Goal: Complete application form: Complete application form

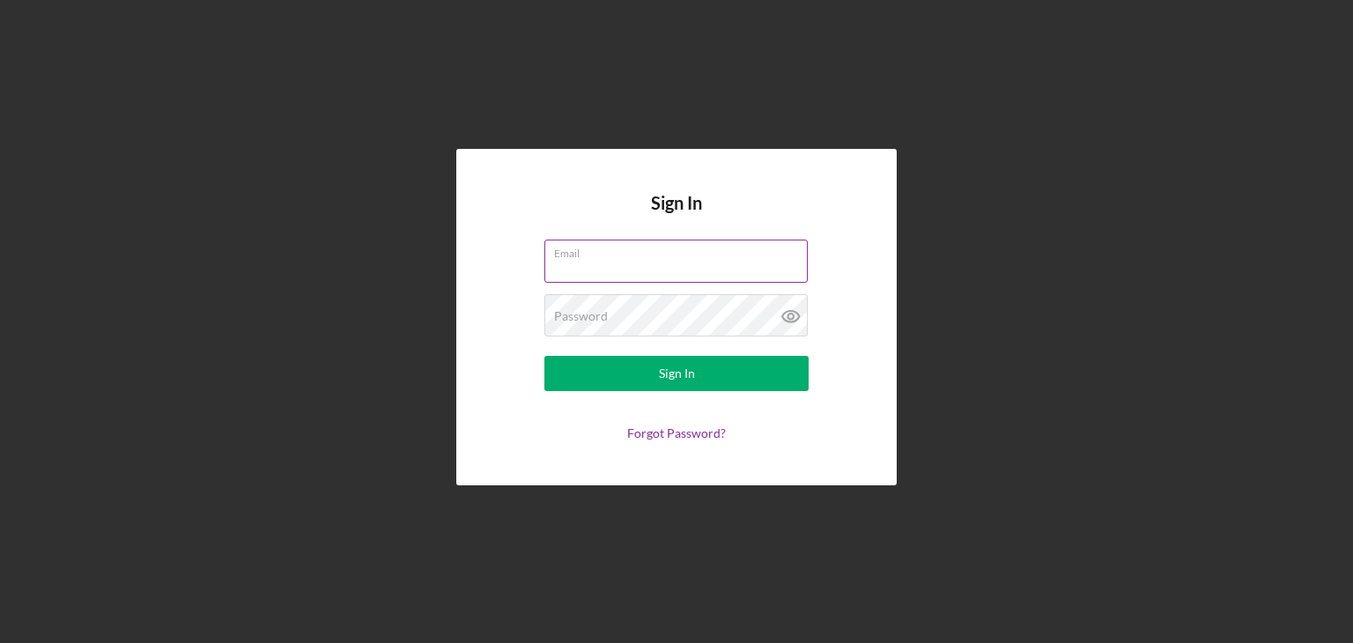
click at [625, 266] on input "Email" at bounding box center [675, 261] width 263 height 42
type input "[EMAIL_ADDRESS][DOMAIN_NAME]"
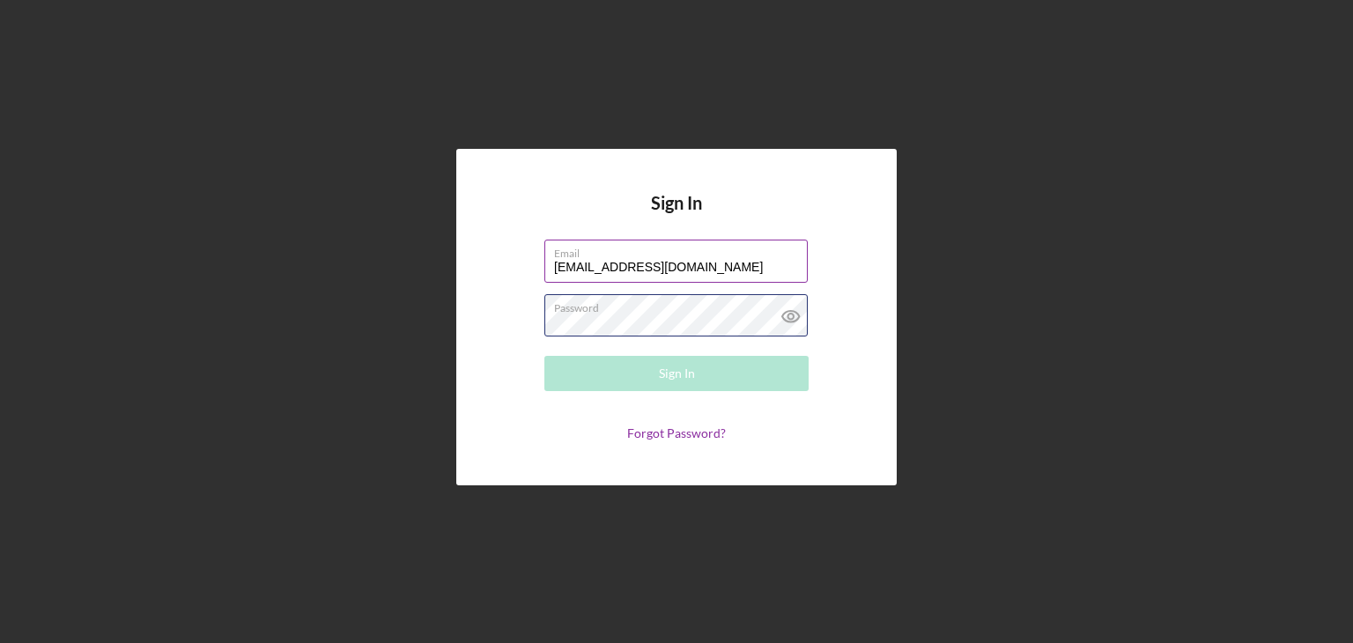
click at [624, 311] on div "Password Required" at bounding box center [676, 316] width 264 height 44
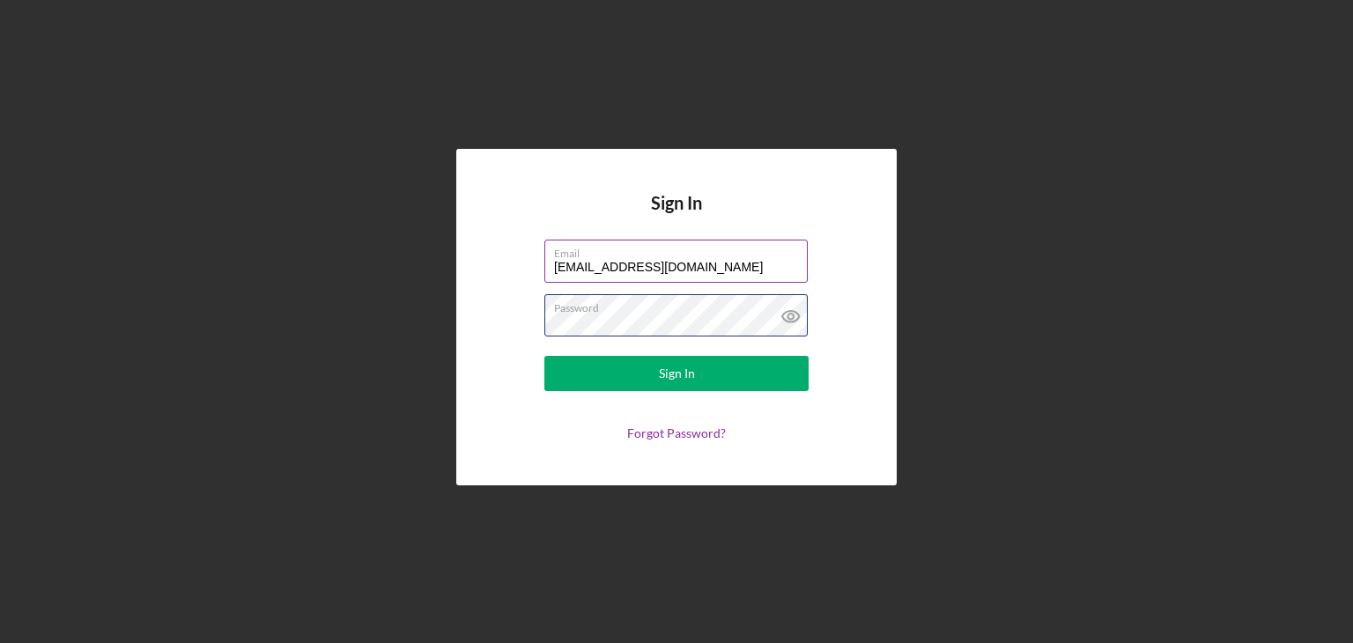
click at [544, 356] on button "Sign In" at bounding box center [676, 373] width 264 height 35
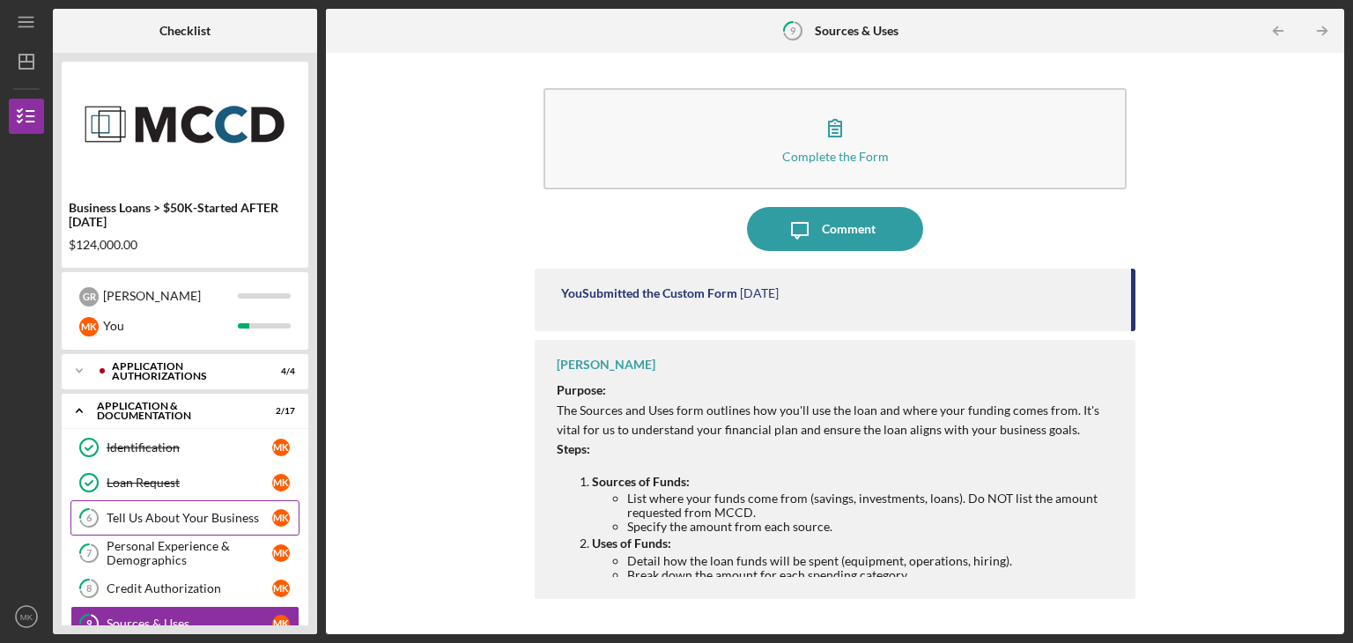
click at [164, 529] on link "6 Tell Us About Your Business M K" at bounding box center [184, 517] width 229 height 35
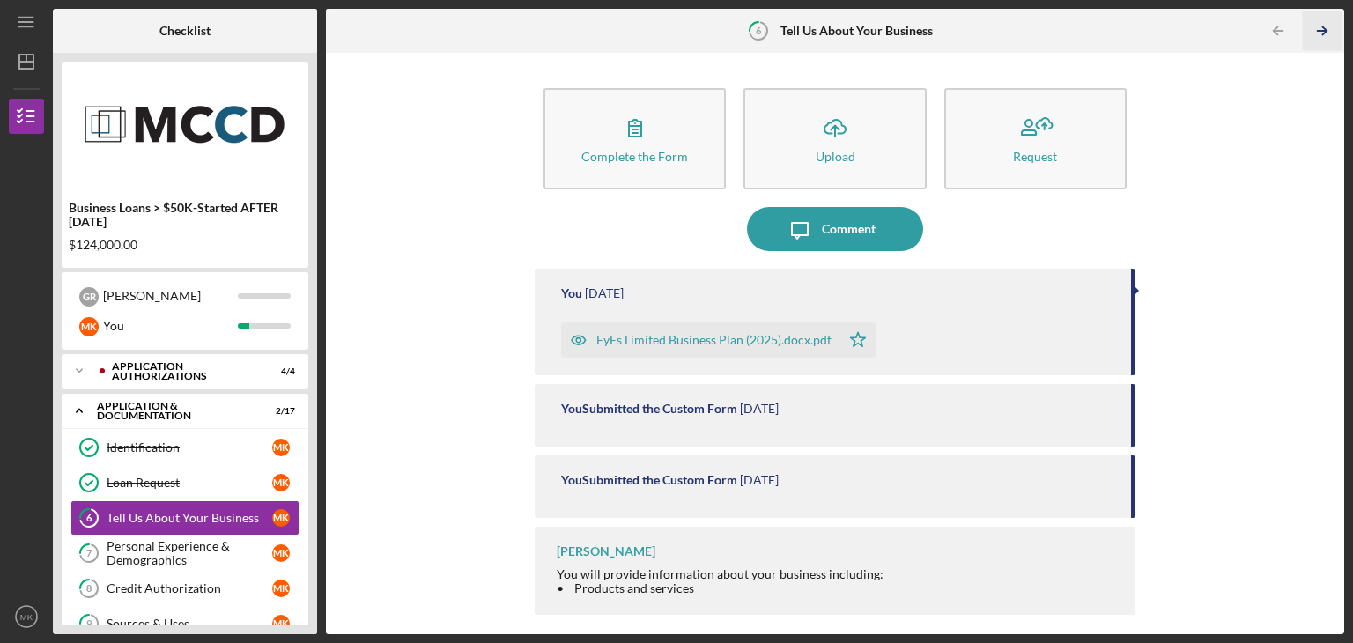
click at [1314, 37] on icon "Icon/Table Pagination Arrow" at bounding box center [1322, 31] width 40 height 40
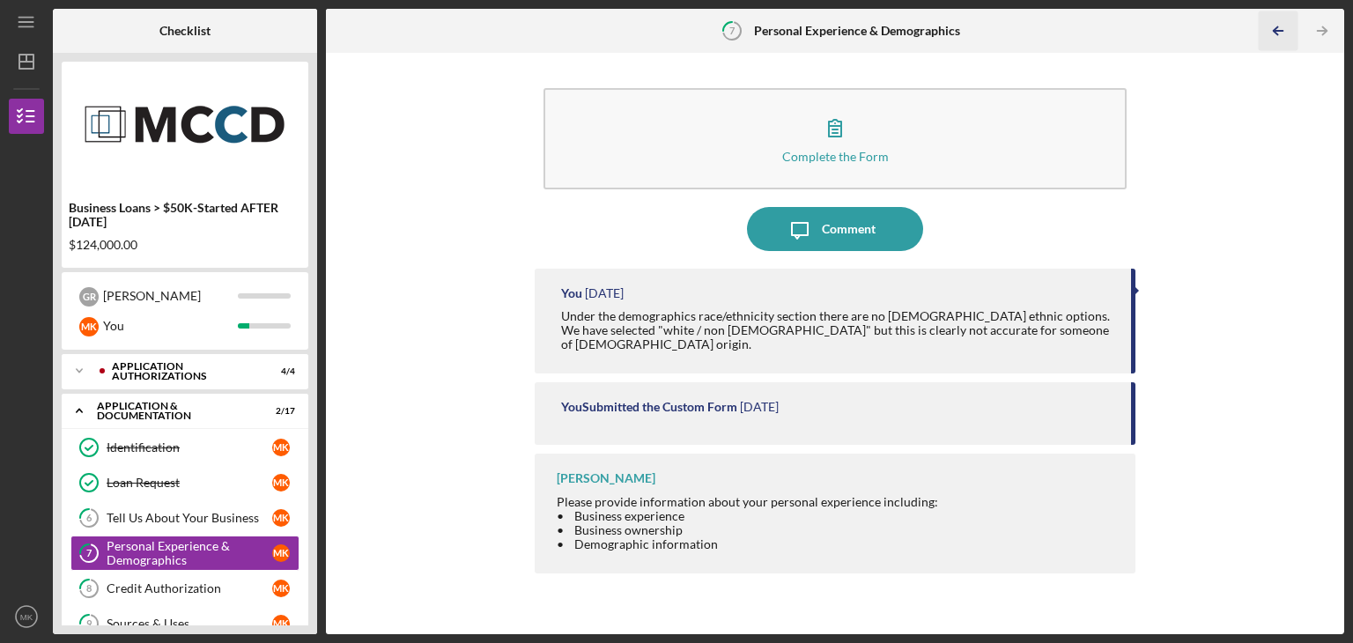
click at [1268, 33] on icon "Icon/Table Pagination Arrow" at bounding box center [1278, 31] width 40 height 40
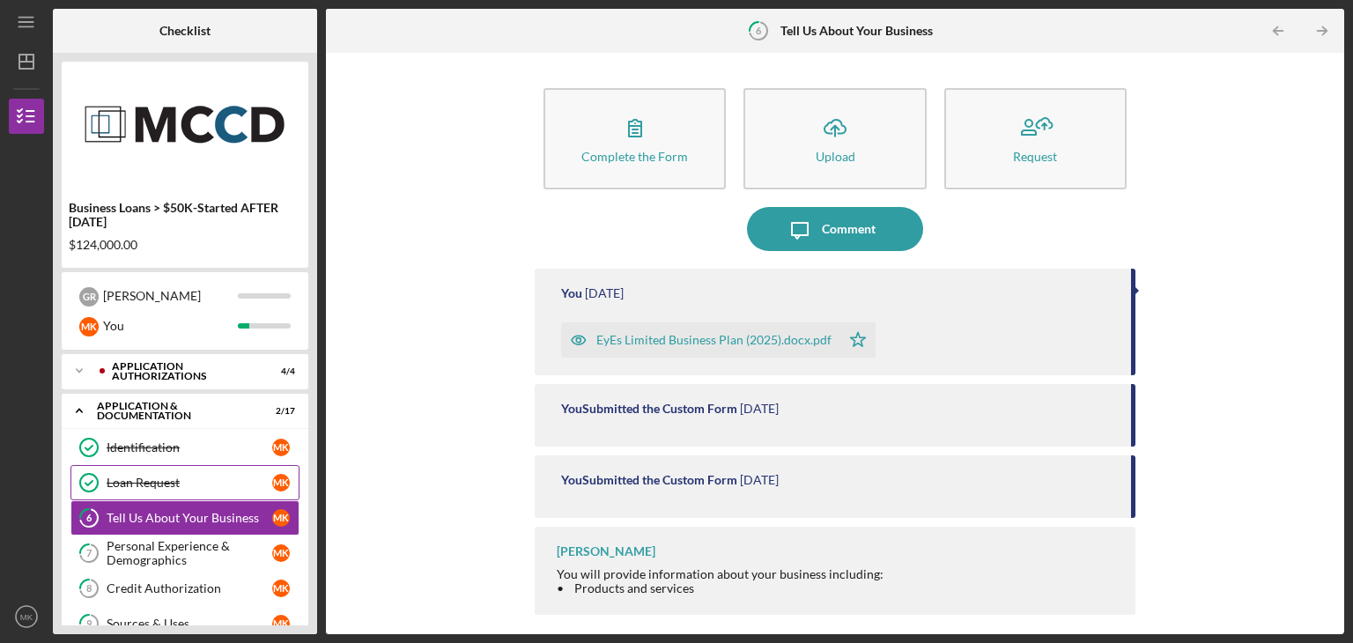
click at [166, 480] on div "Loan Request" at bounding box center [190, 483] width 166 height 14
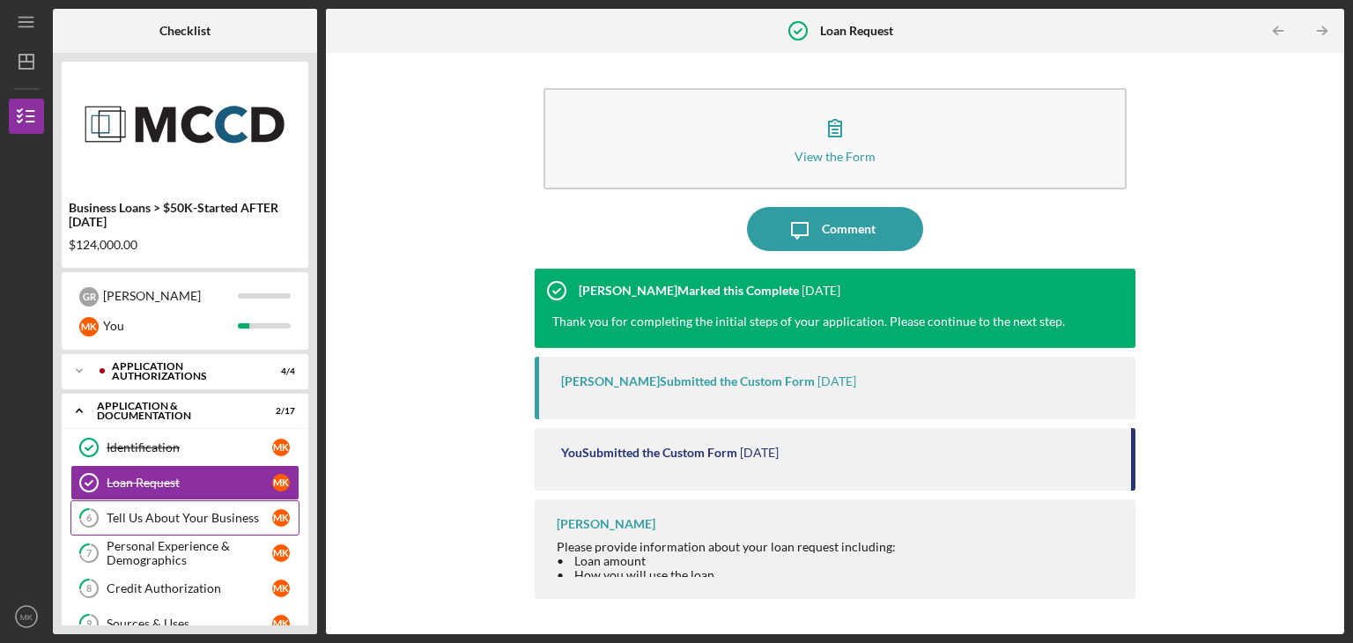
click at [154, 527] on link "6 Tell Us About Your Business M K" at bounding box center [184, 517] width 229 height 35
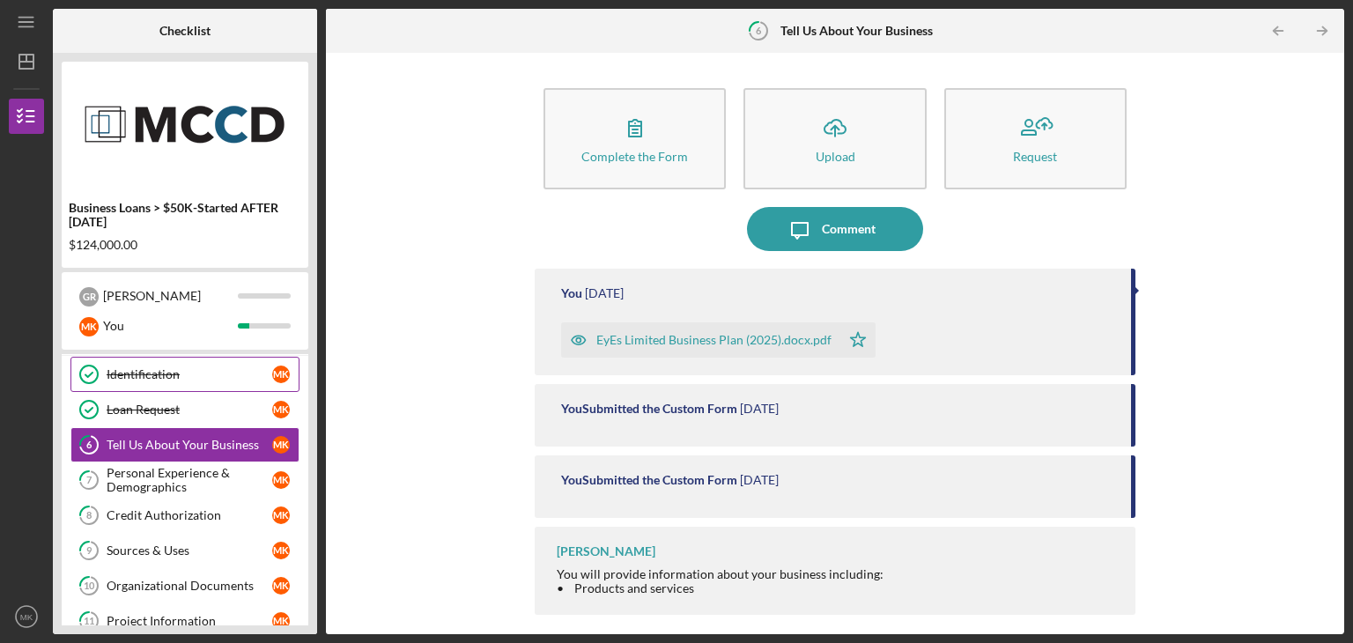
scroll to position [74, 0]
click at [174, 406] on div "Loan Request" at bounding box center [190, 409] width 166 height 14
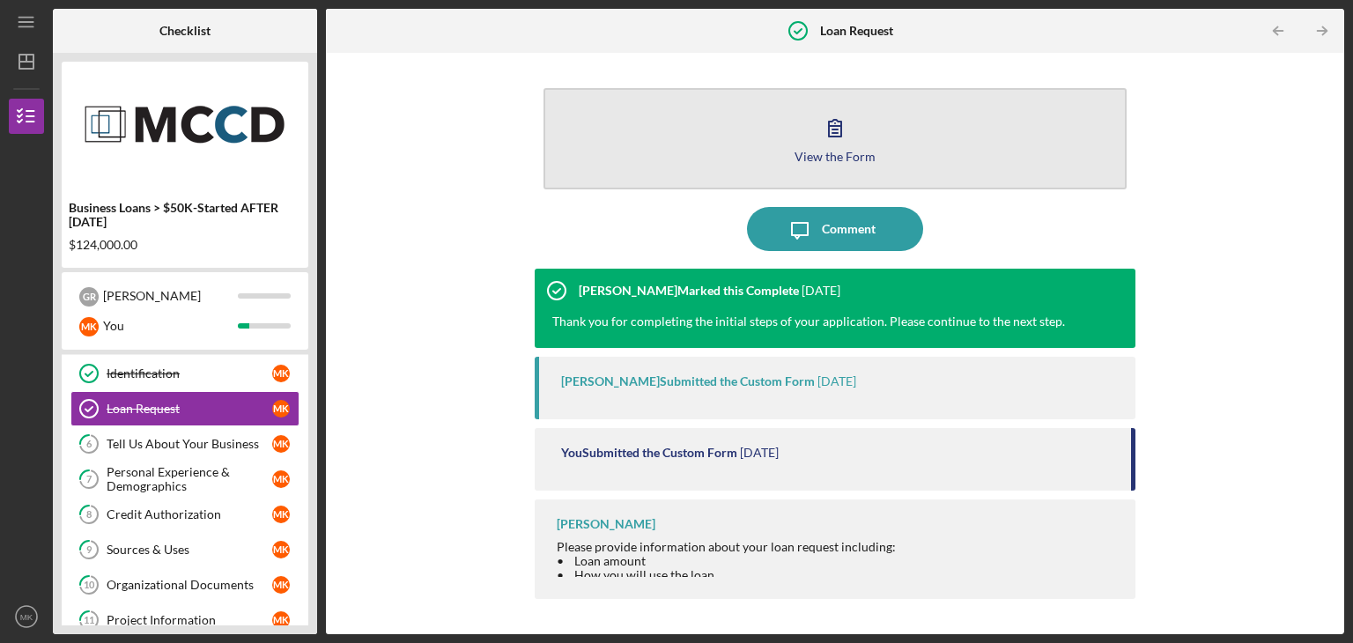
click at [719, 127] on button "View the Form Form" at bounding box center [835, 138] width 583 height 101
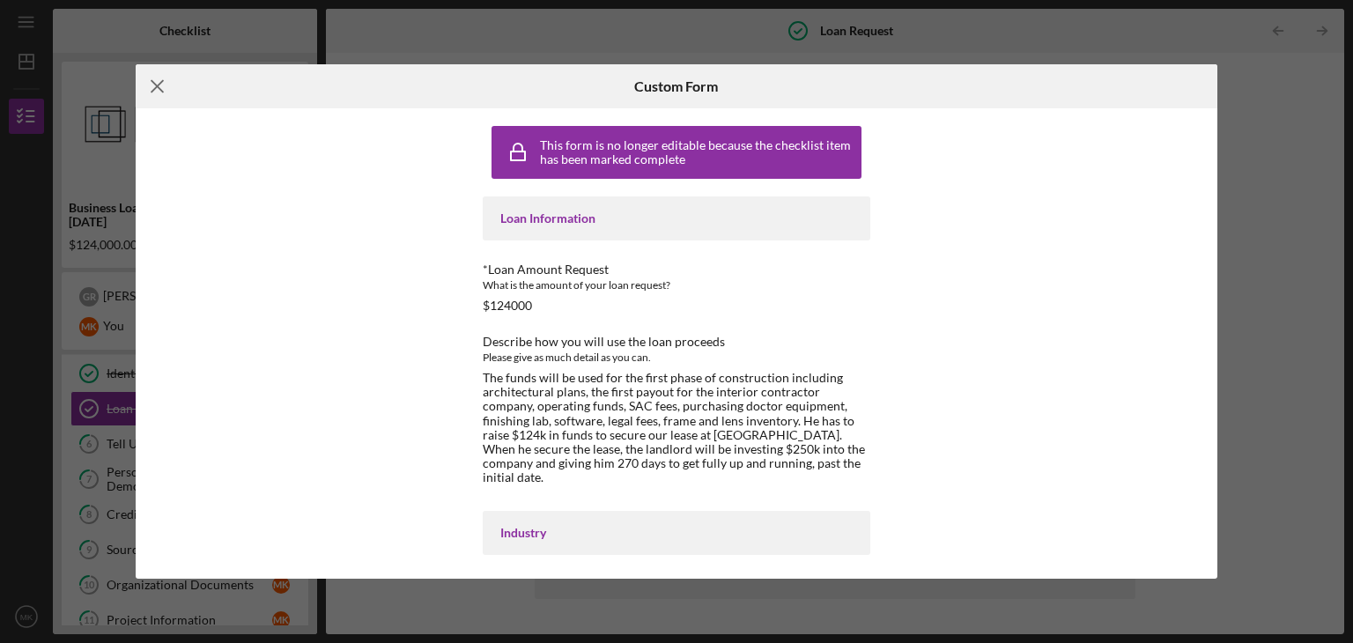
click at [166, 88] on icon "Icon/Menu Close" at bounding box center [158, 86] width 44 height 44
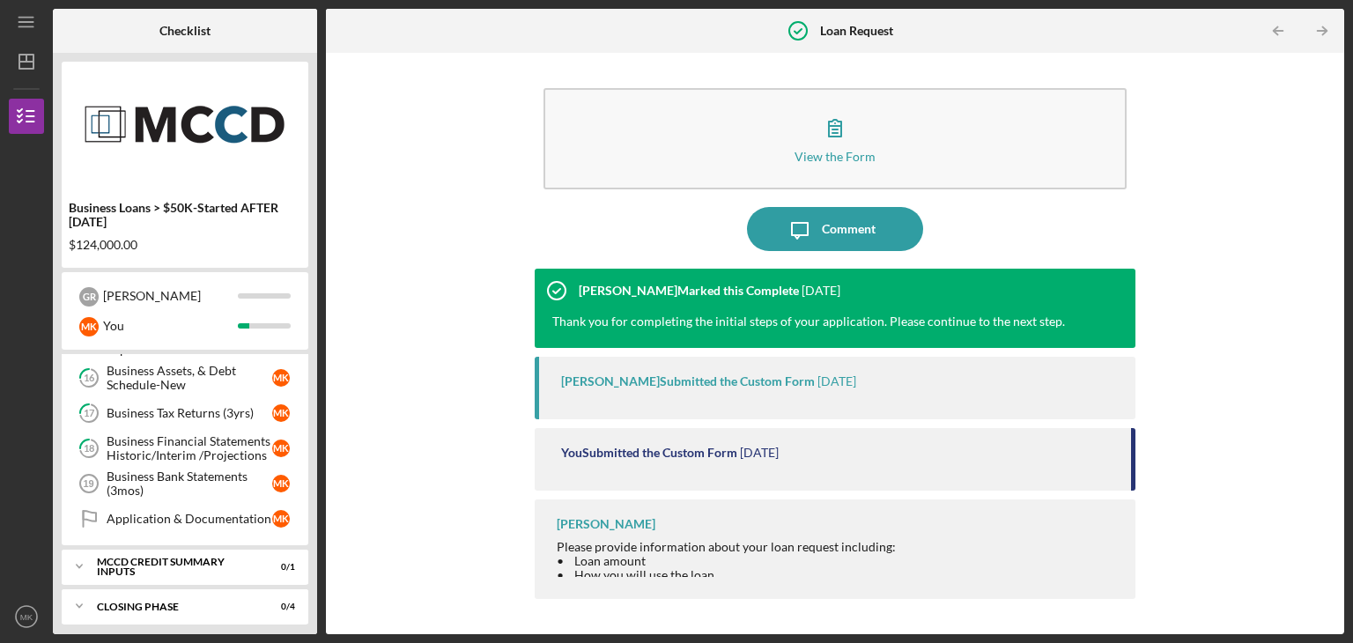
scroll to position [534, 0]
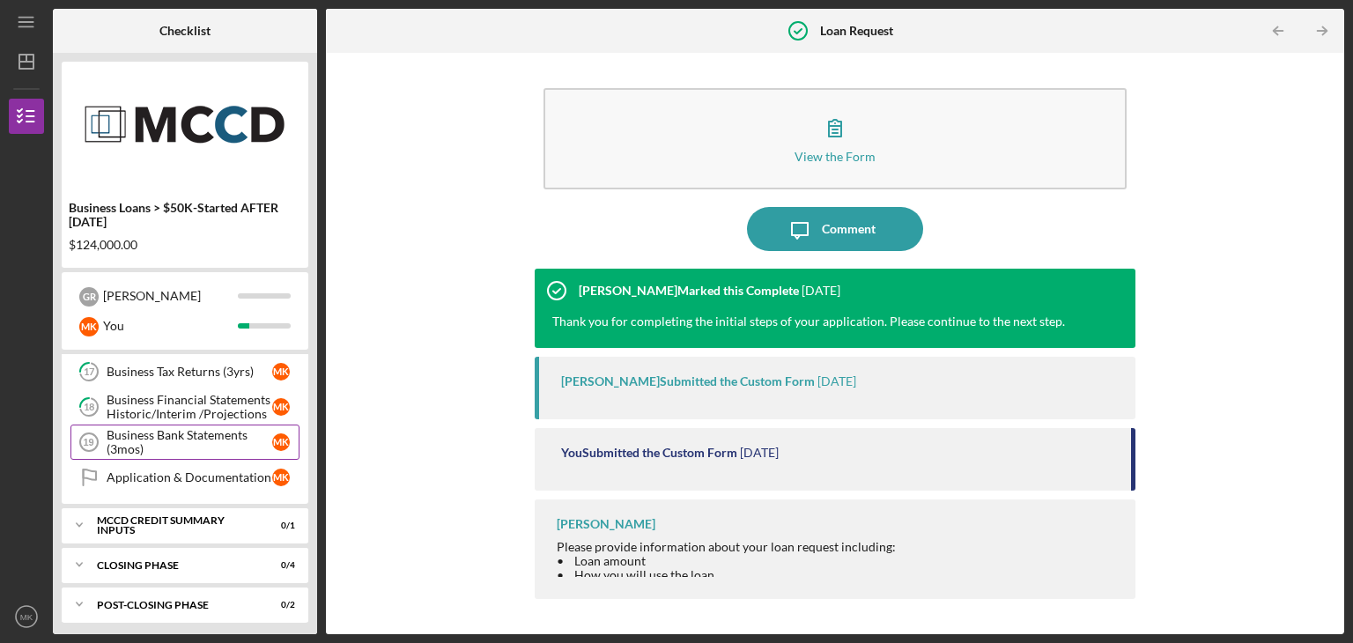
click at [181, 428] on div "Business Bank Statements (3mos)" at bounding box center [190, 442] width 166 height 28
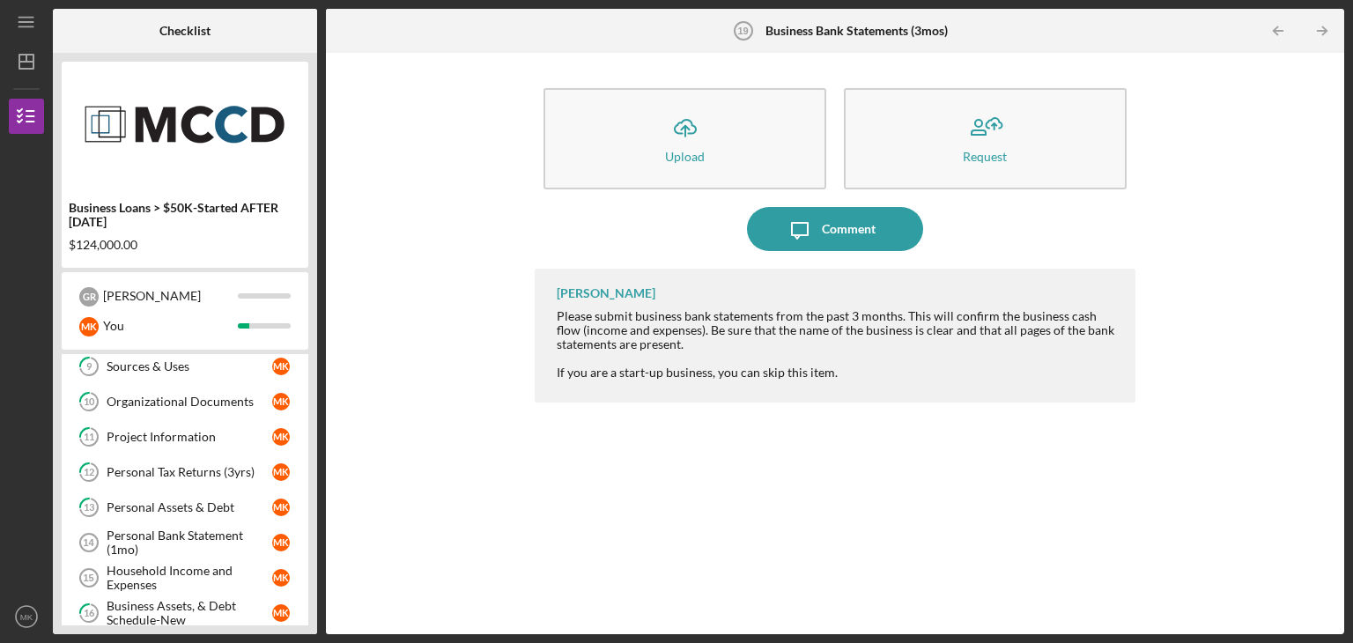
scroll to position [255, 0]
click at [174, 497] on link "13 Personal Assets & Debt M K" at bounding box center [184, 509] width 229 height 35
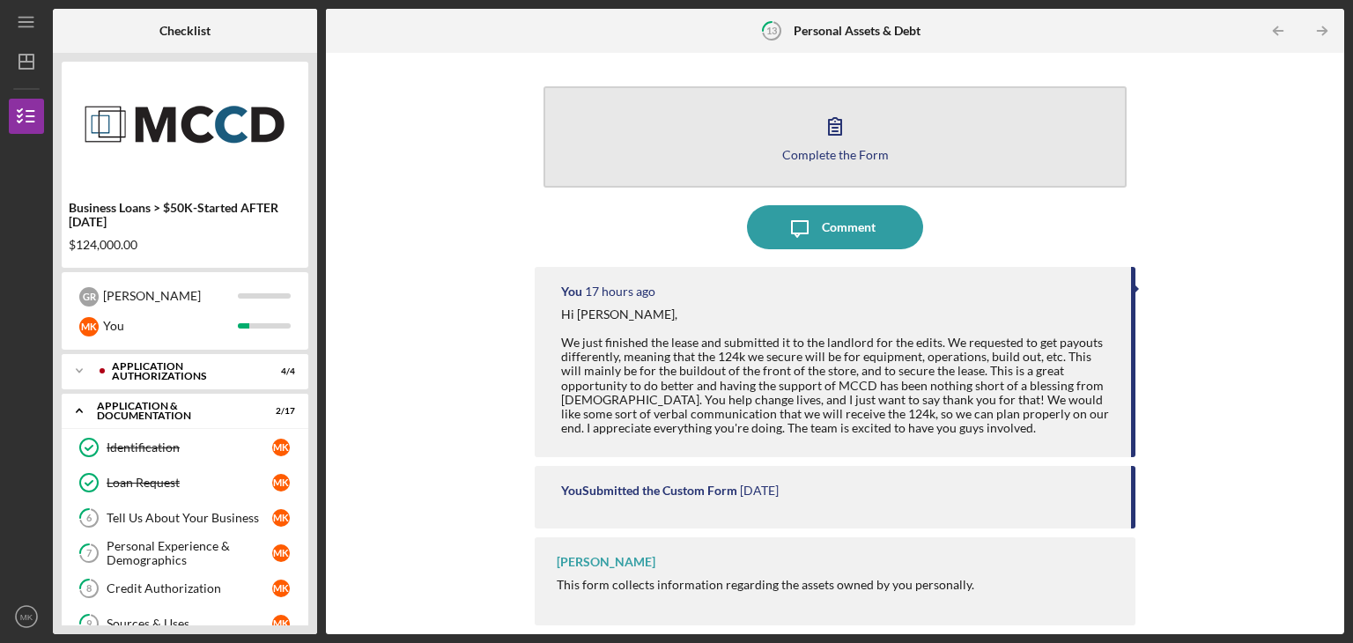
click at [636, 163] on button "Complete the Form Form" at bounding box center [835, 136] width 583 height 101
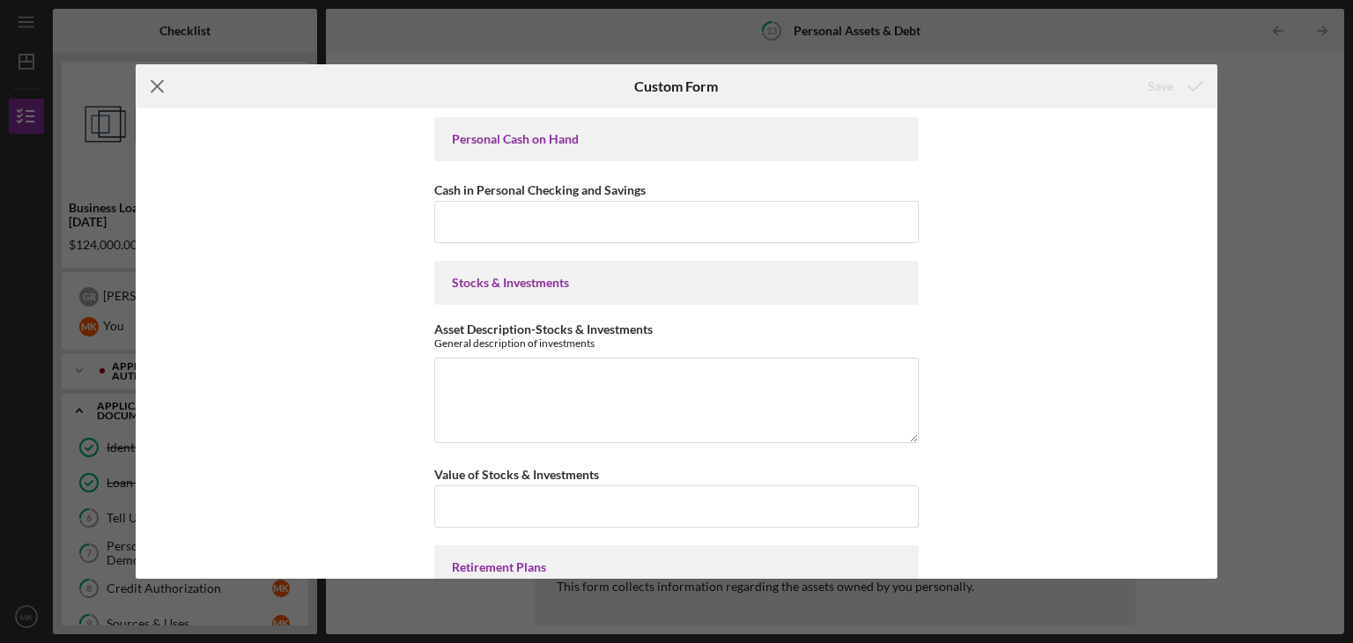
click at [151, 83] on icon "Icon/Menu Close" at bounding box center [158, 86] width 44 height 44
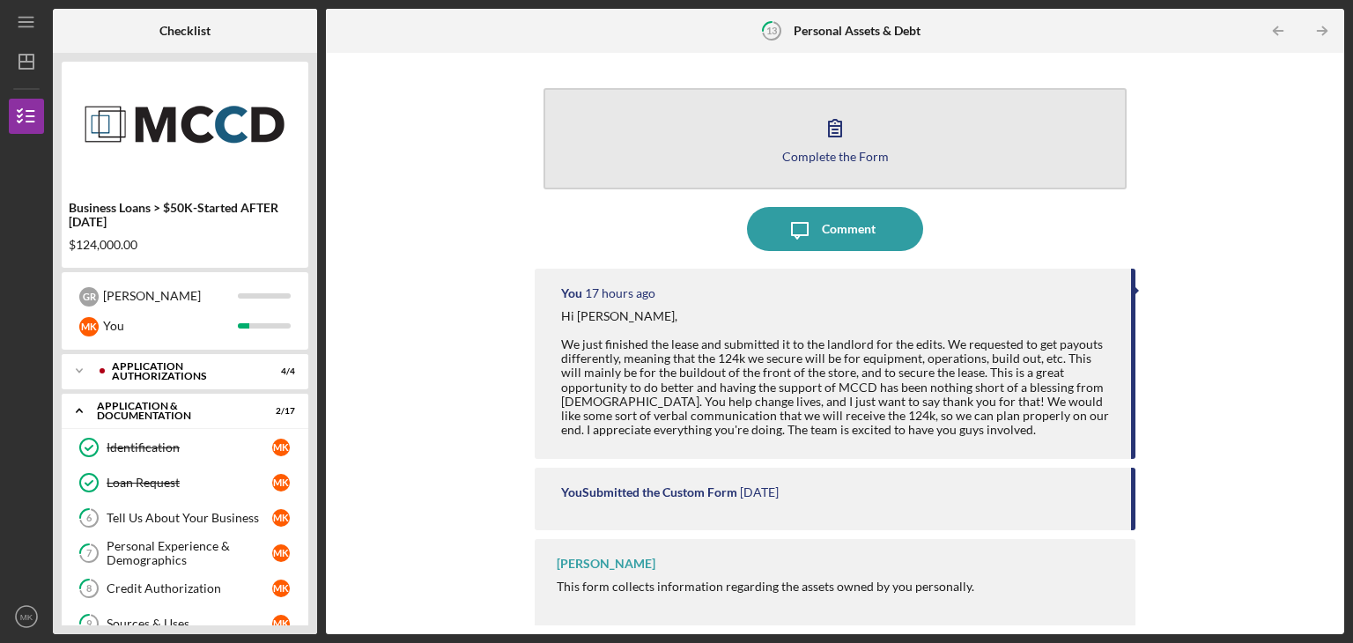
click at [694, 130] on button "Complete the Form Form" at bounding box center [835, 138] width 583 height 101
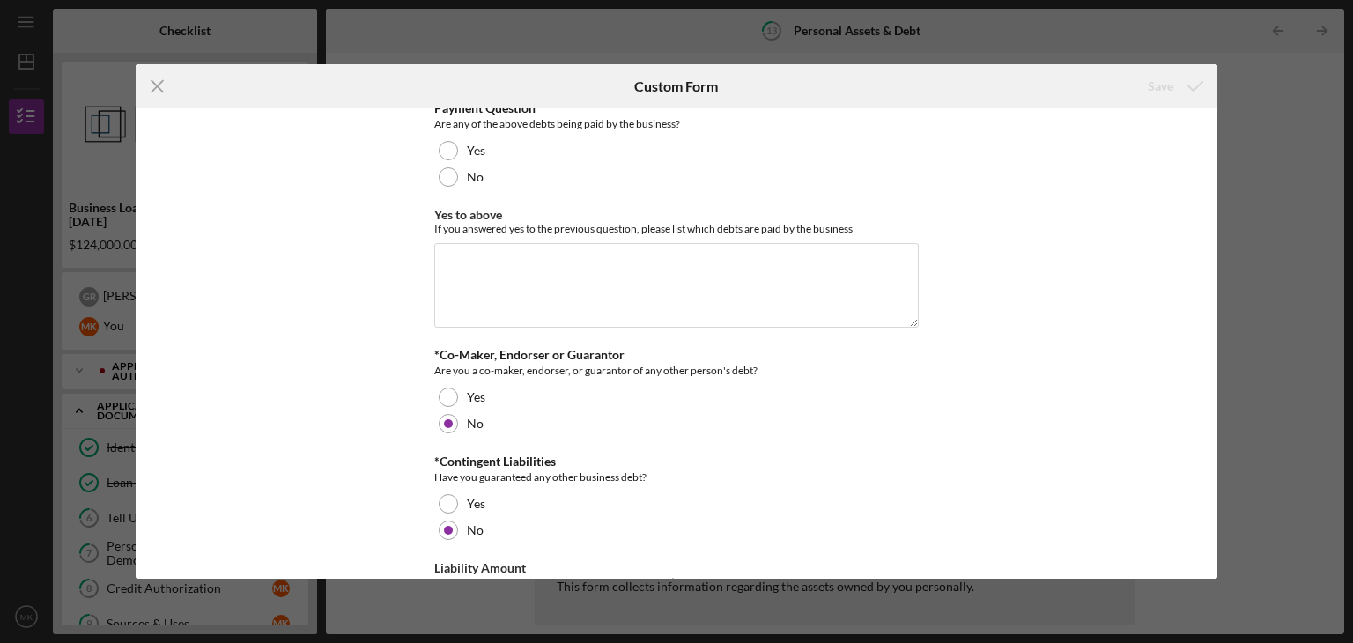
scroll to position [4581, 0]
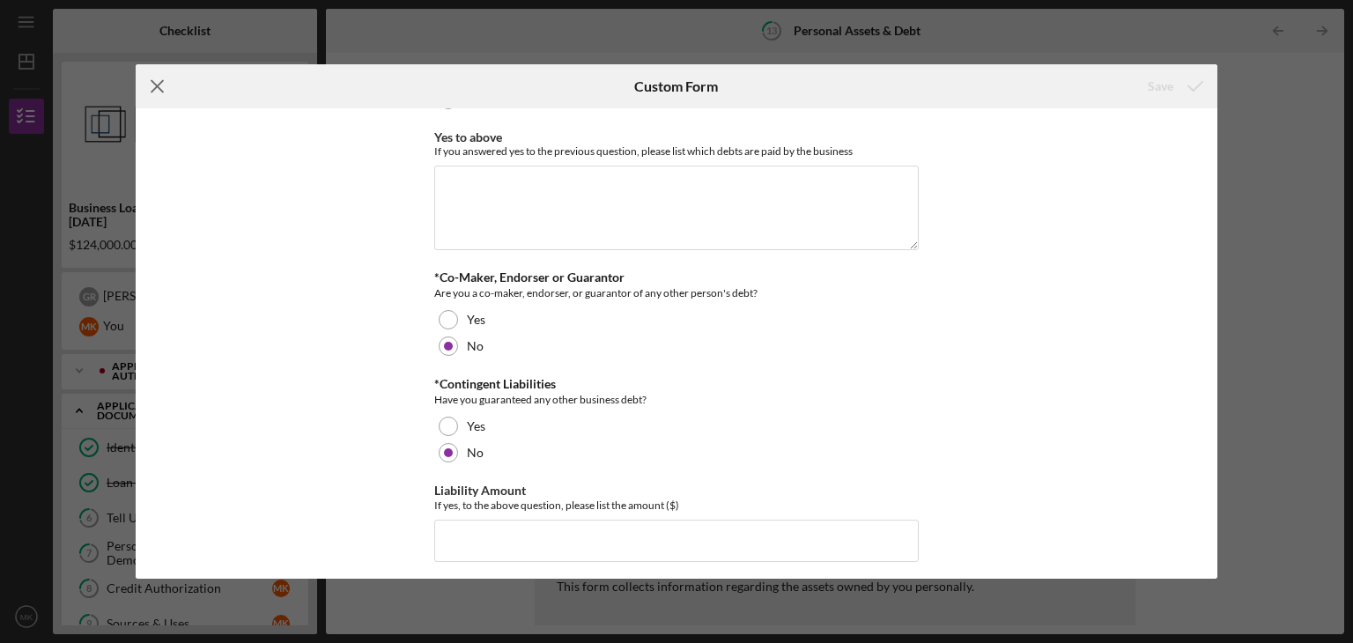
click at [162, 85] on icon "Icon/Menu Close" at bounding box center [158, 86] width 44 height 44
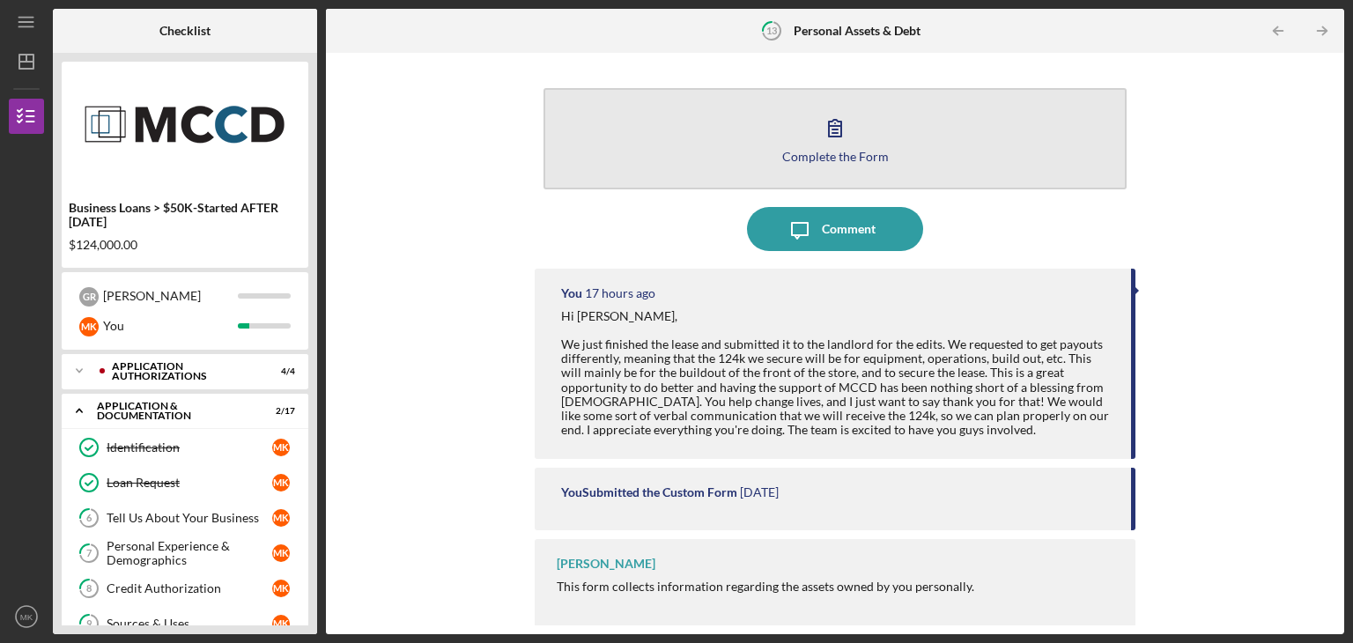
click at [861, 142] on button "Complete the Form Form" at bounding box center [835, 138] width 583 height 101
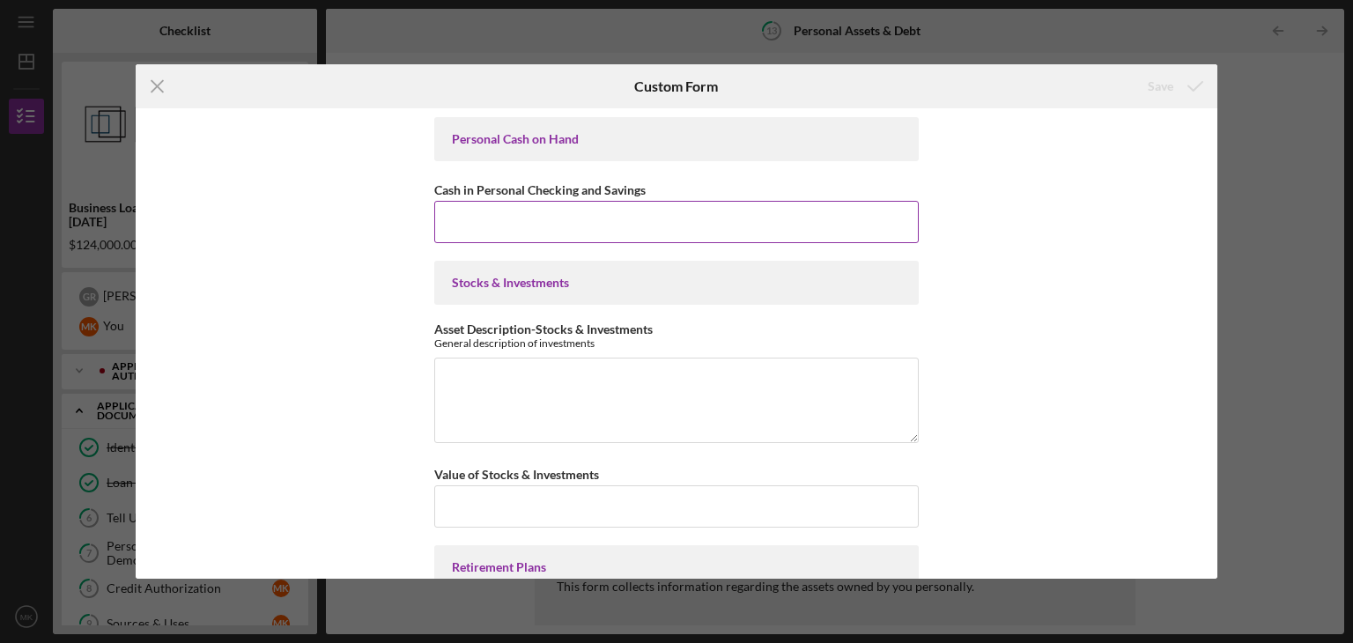
click at [479, 213] on input "Cash in Personal Checking and Savings" at bounding box center [676, 222] width 484 height 42
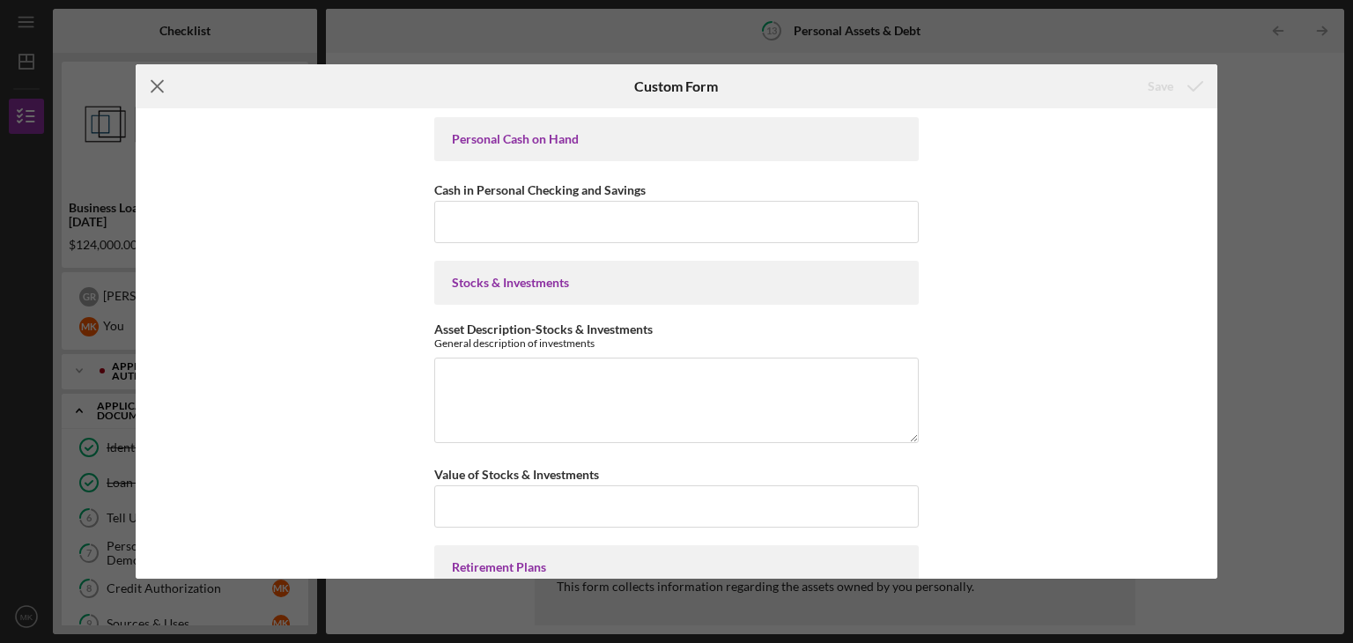
click at [159, 90] on icon "Icon/Menu Close" at bounding box center [158, 86] width 44 height 44
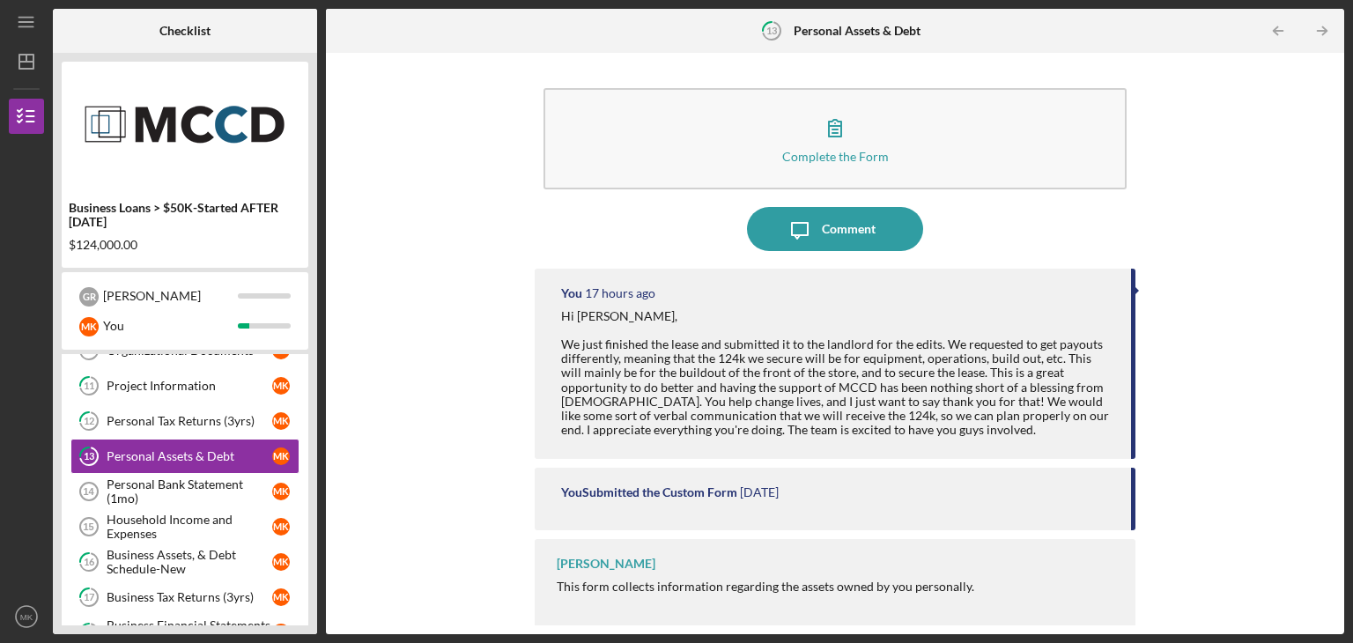
scroll to position [387, 0]
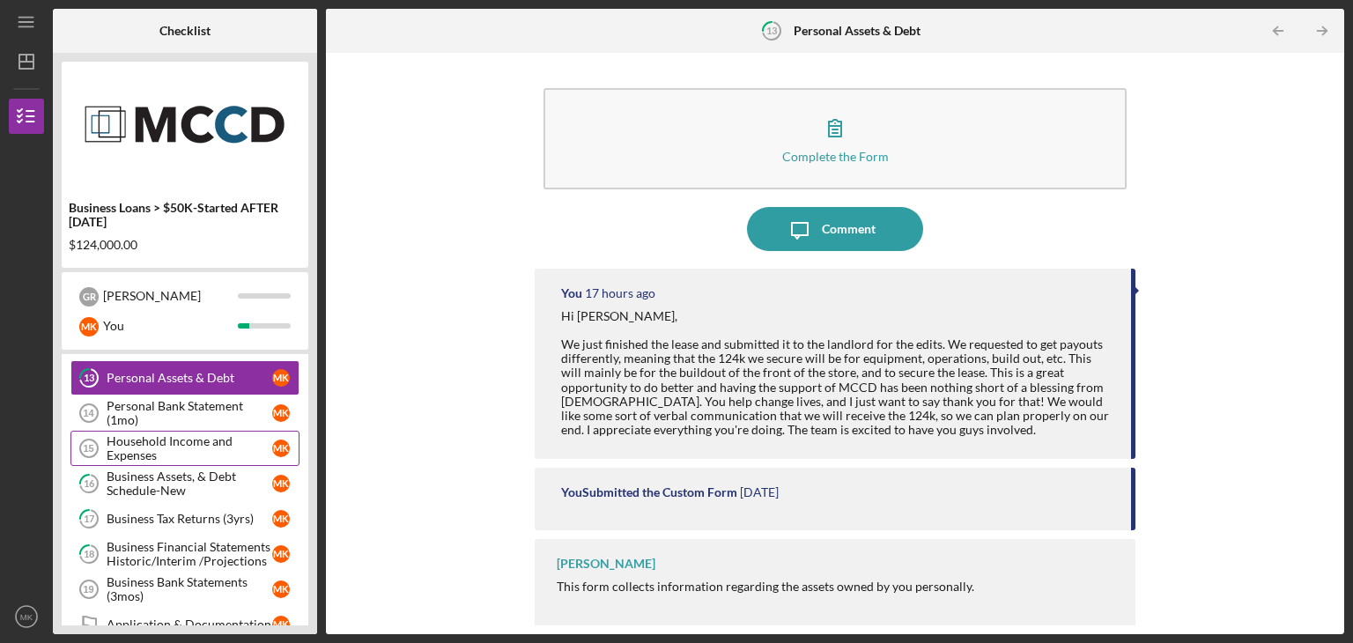
click at [214, 453] on div "Household Income and Expenses" at bounding box center [190, 448] width 166 height 28
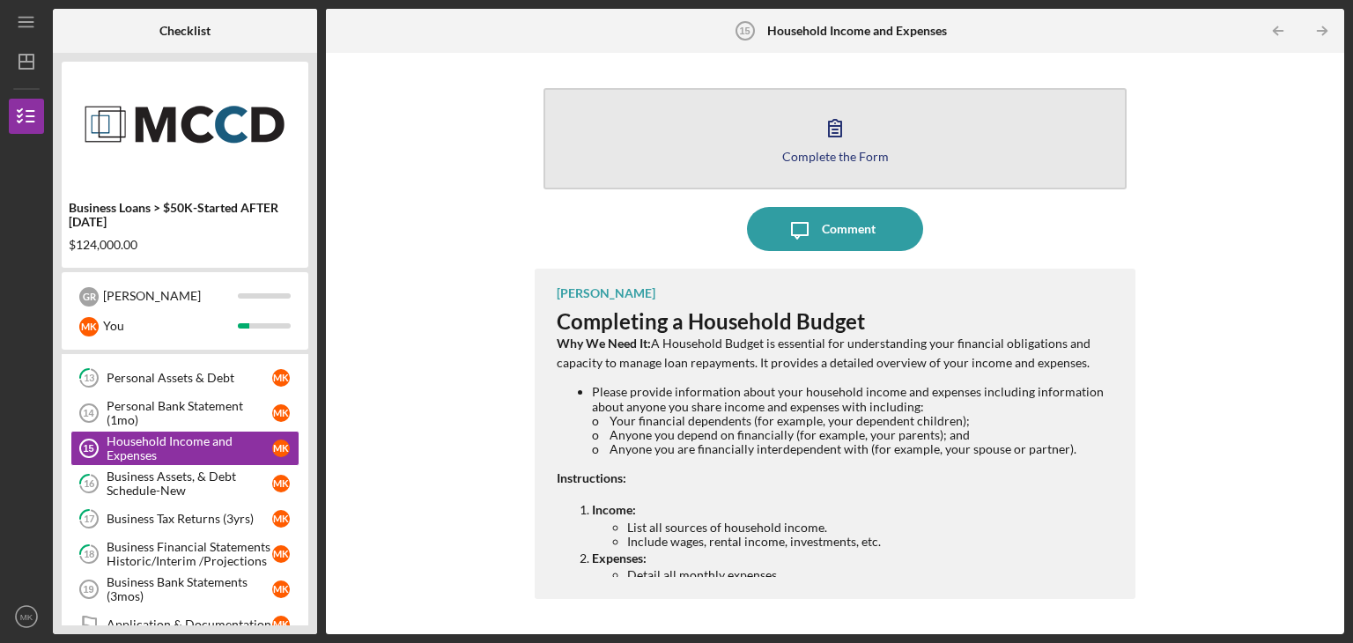
click at [809, 172] on button "Complete the Form Form" at bounding box center [835, 138] width 583 height 101
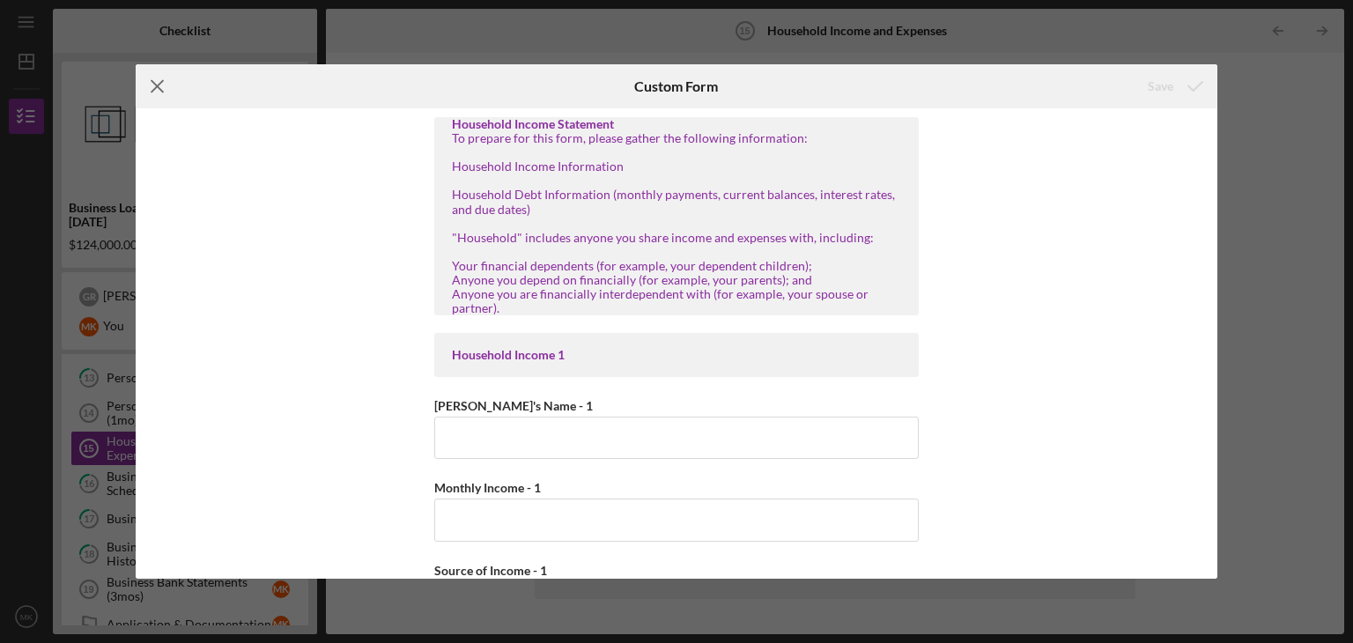
click at [159, 89] on line at bounding box center [157, 86] width 11 height 11
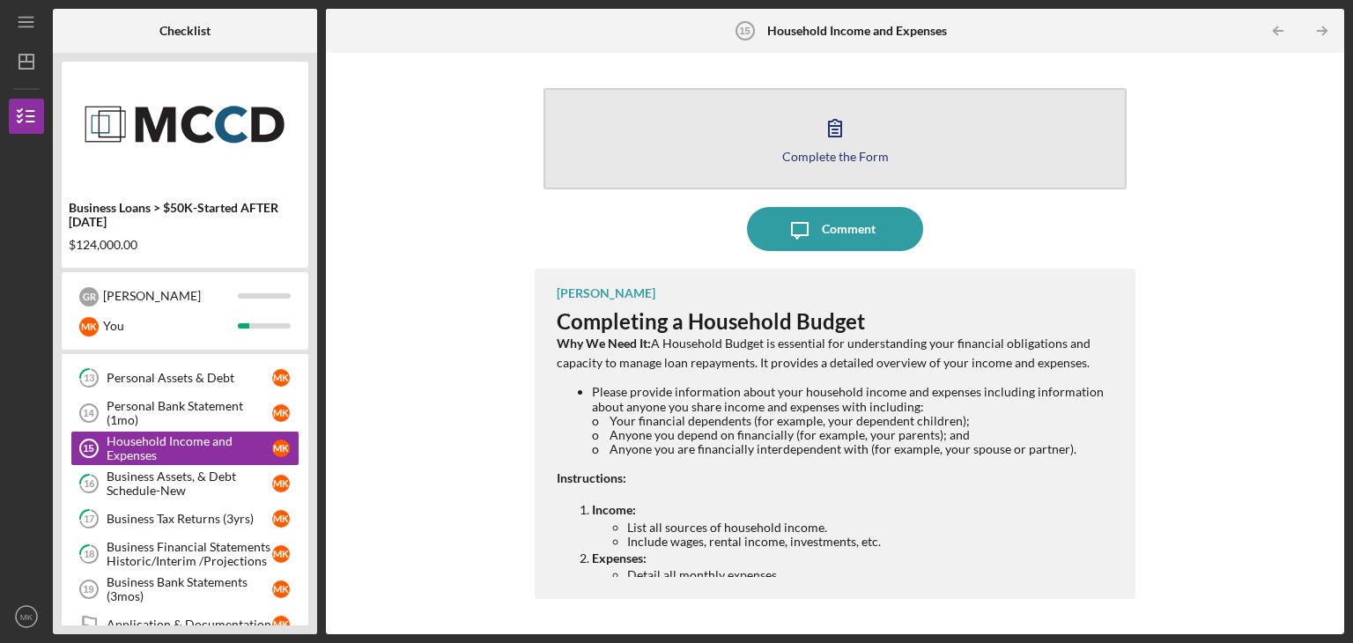
click at [796, 150] on div "Complete the Form" at bounding box center [835, 156] width 107 height 13
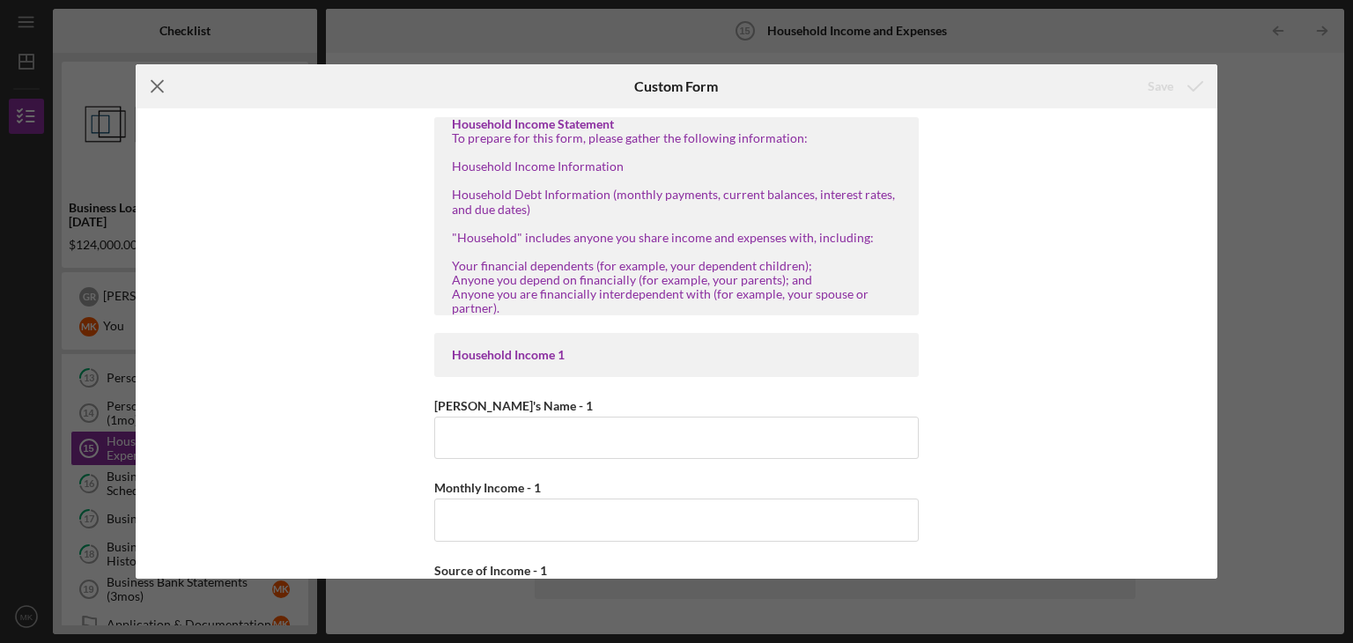
click at [150, 82] on icon "Icon/Menu Close" at bounding box center [158, 86] width 44 height 44
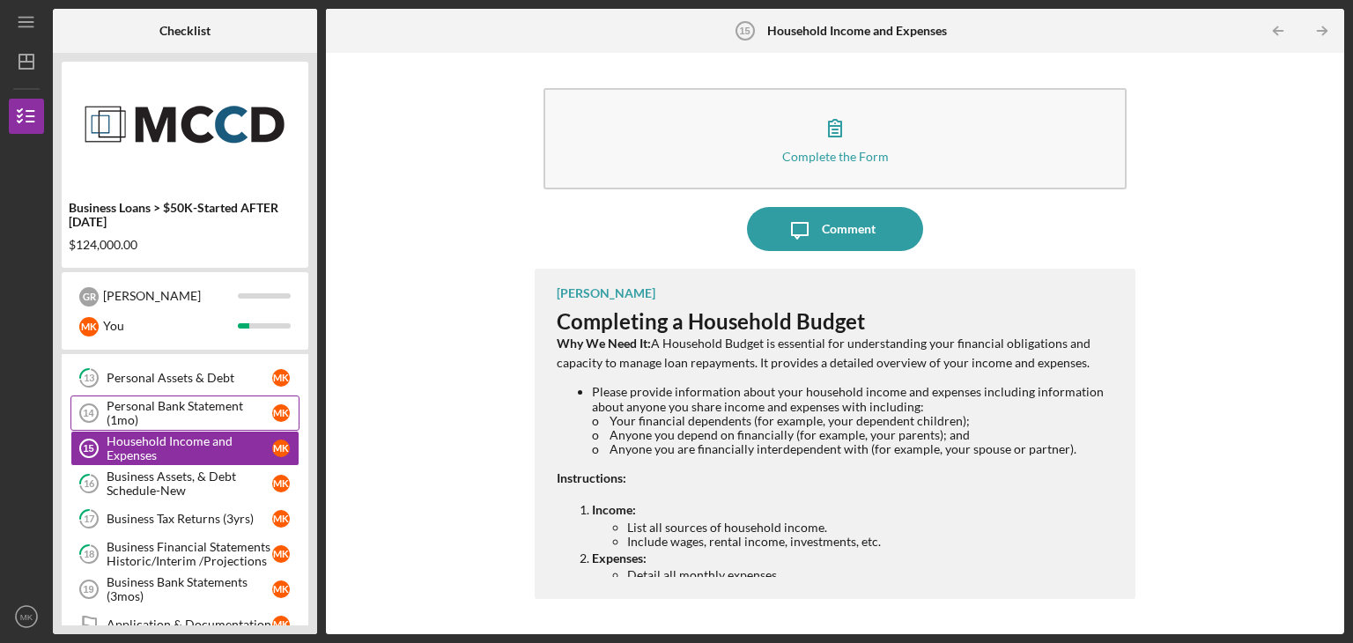
click at [179, 402] on div "Personal Bank Statement (1mo)" at bounding box center [190, 413] width 166 height 28
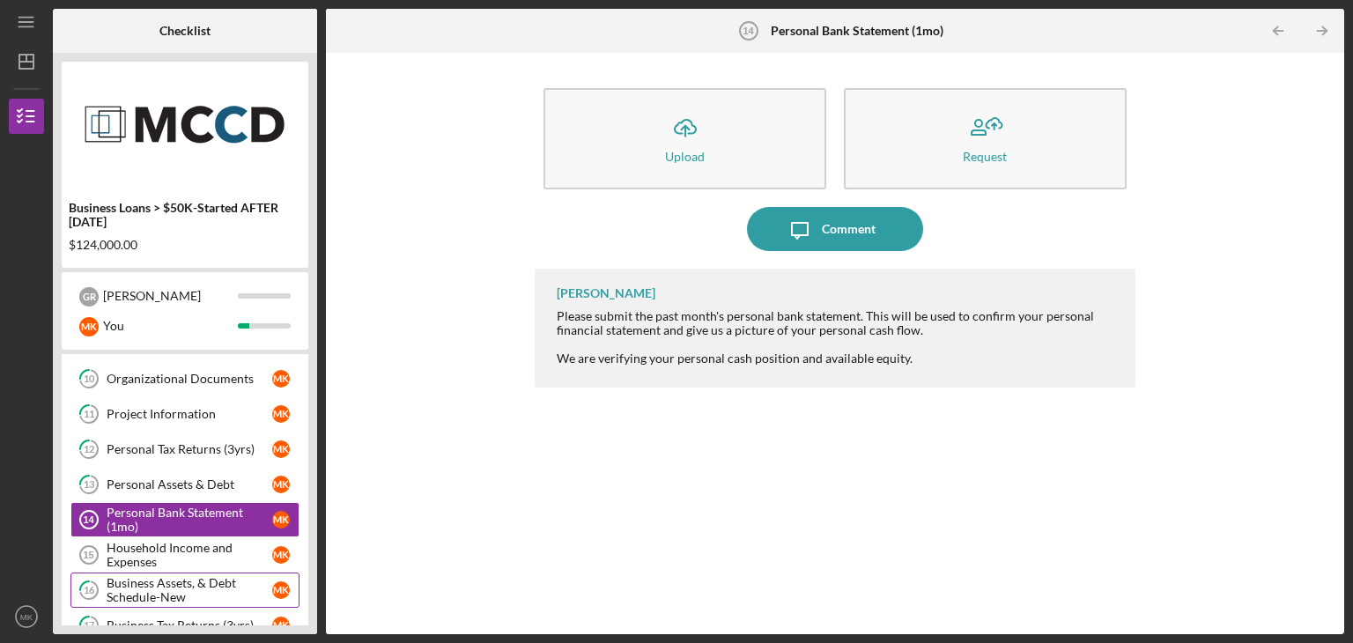
scroll to position [271, 0]
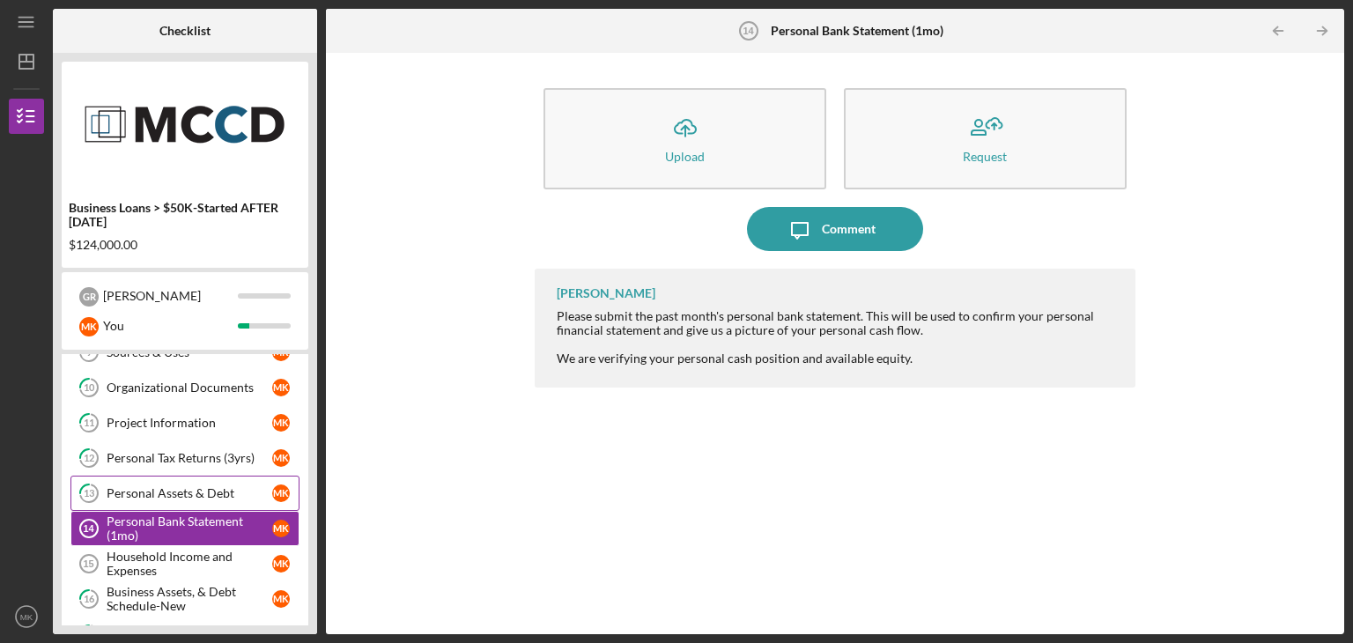
click at [198, 486] on div "Personal Assets & Debt" at bounding box center [190, 493] width 166 height 14
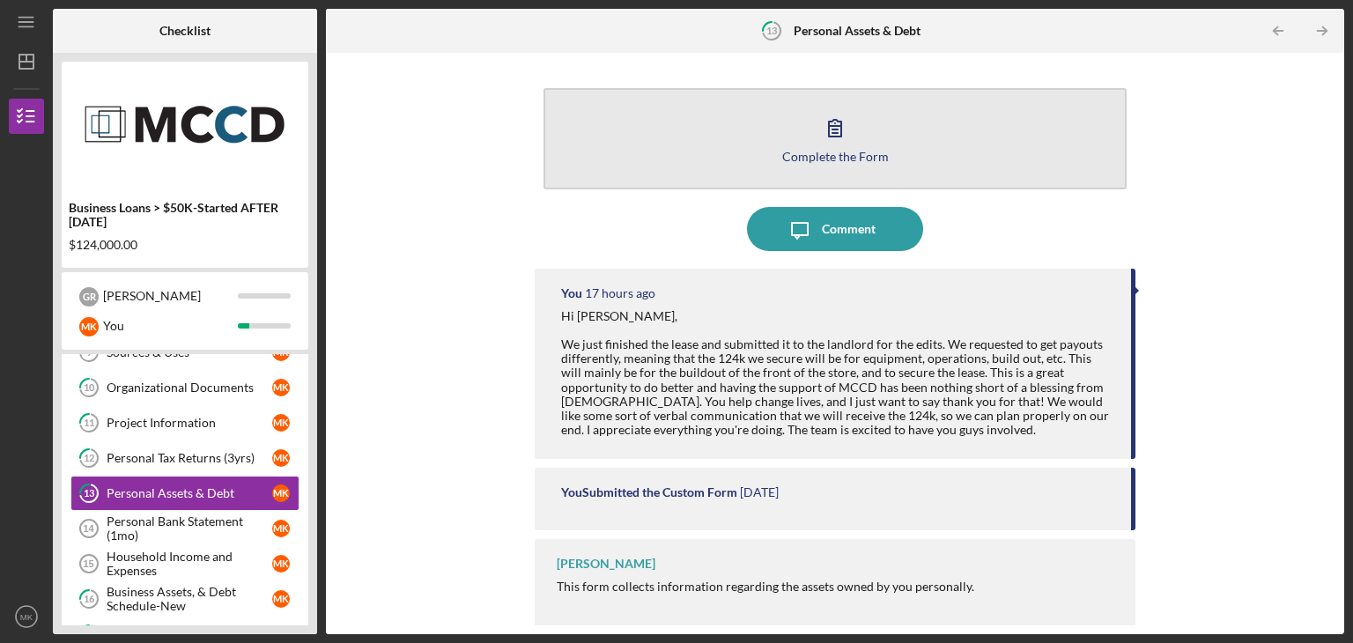
click at [672, 100] on button "Complete the Form Form" at bounding box center [835, 138] width 583 height 101
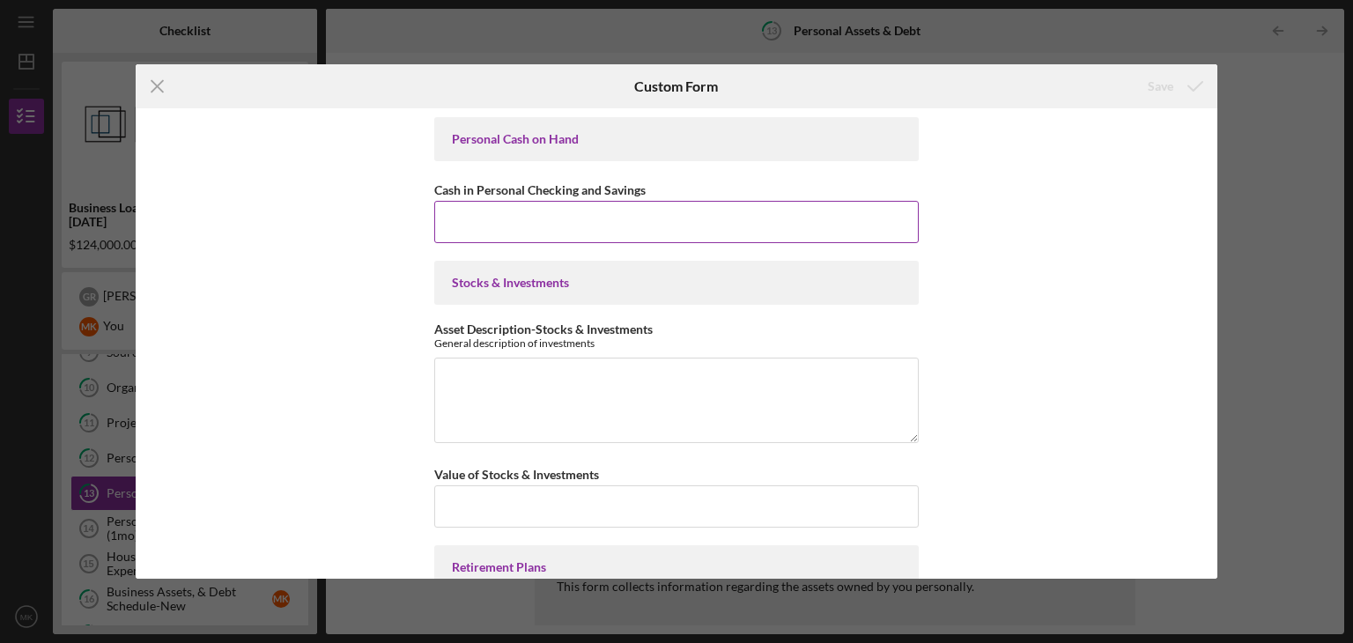
click at [606, 218] on input "Cash in Personal Checking and Savings" at bounding box center [676, 222] width 484 height 42
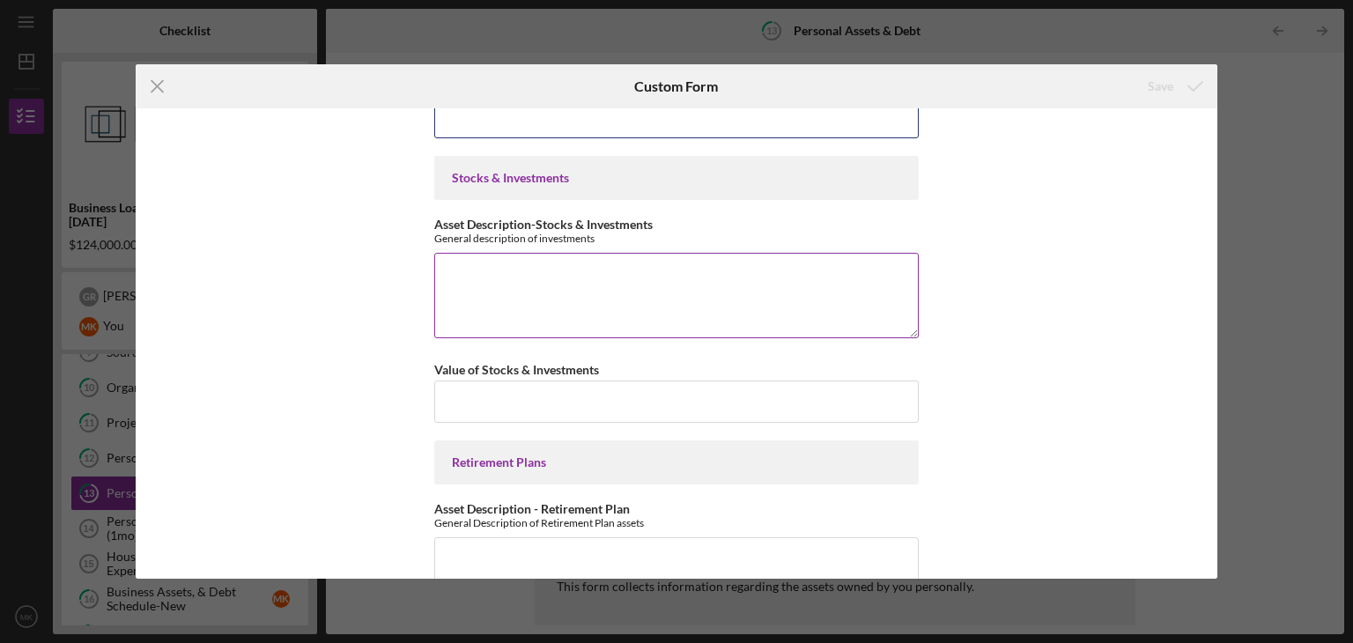
scroll to position [108, 0]
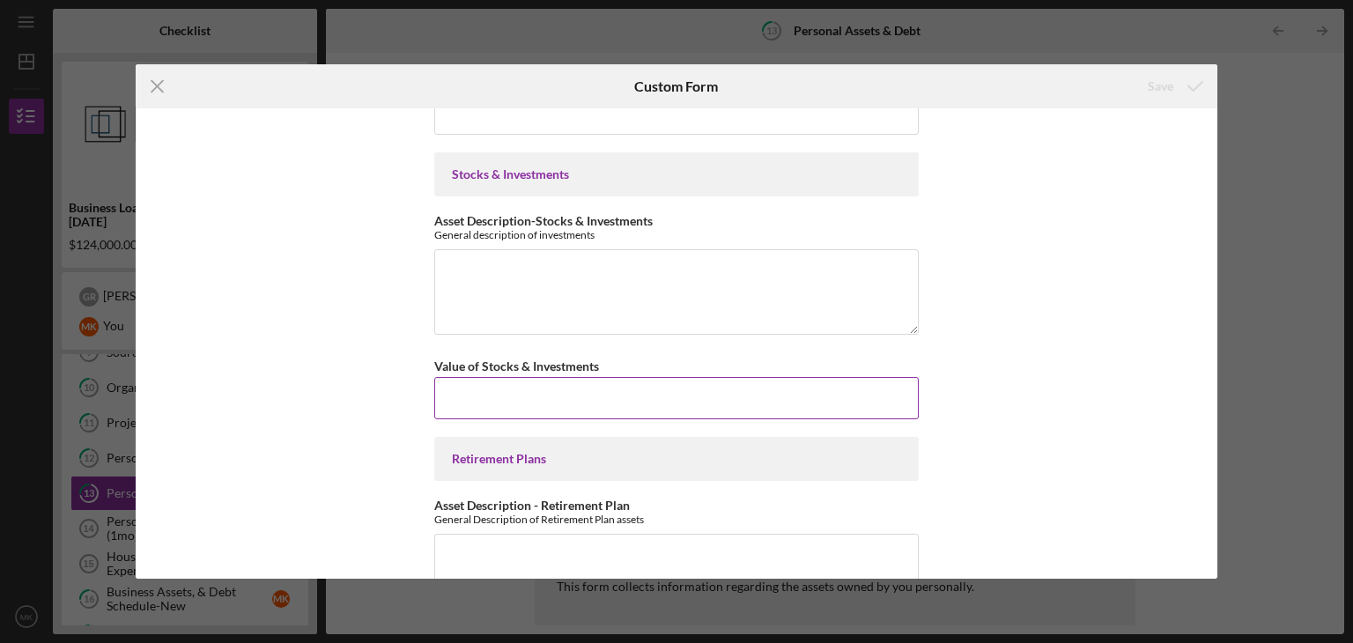
click at [506, 387] on input "Value of Stocks & Investments" at bounding box center [676, 398] width 484 height 42
type input "$7"
type input "$1,580,000"
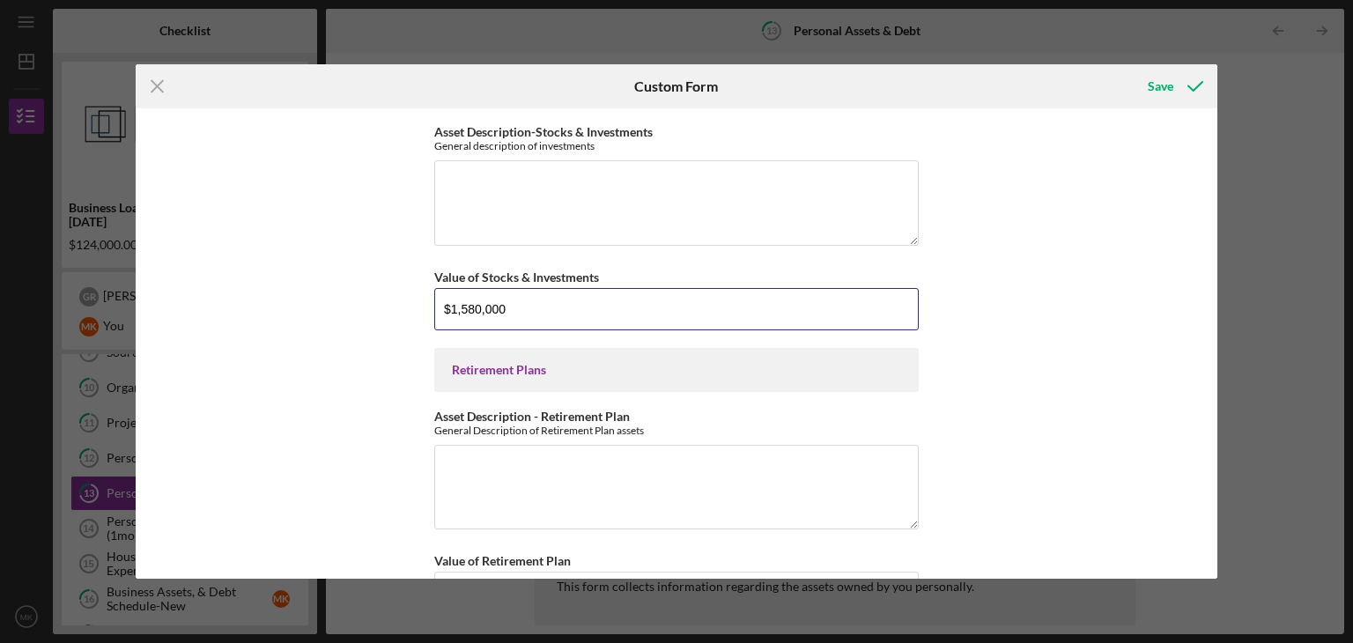
scroll to position [112, 0]
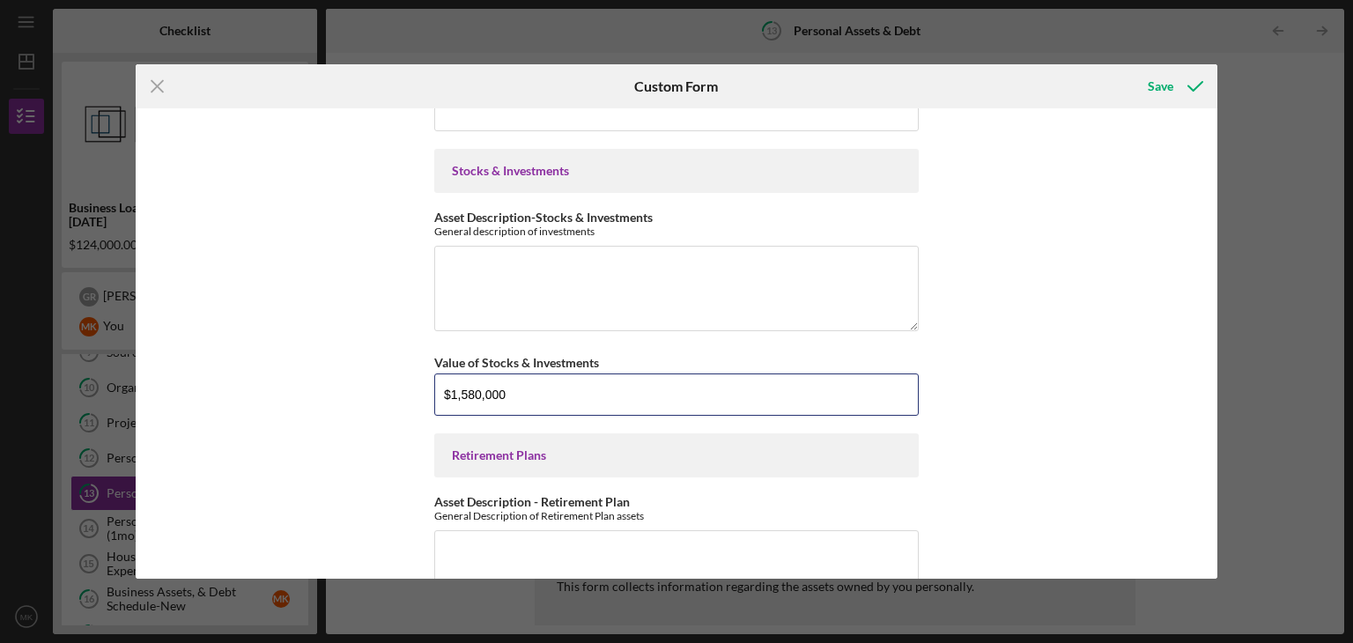
drag, startPoint x: 547, startPoint y: 396, endPoint x: 375, endPoint y: 371, distance: 173.7
click at [375, 371] on div "Personal Cash on Hand Cash in Personal Checking and Savings Stocks & Investment…" at bounding box center [677, 343] width 1083 height 470
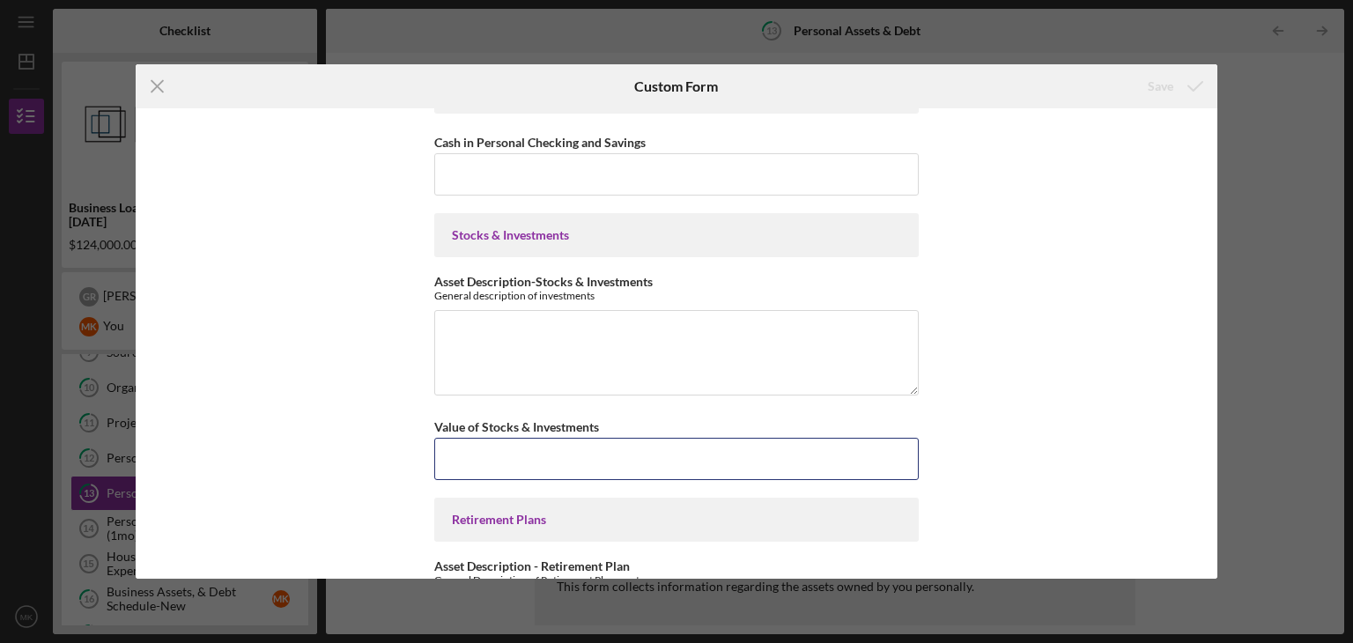
scroll to position [55, 0]
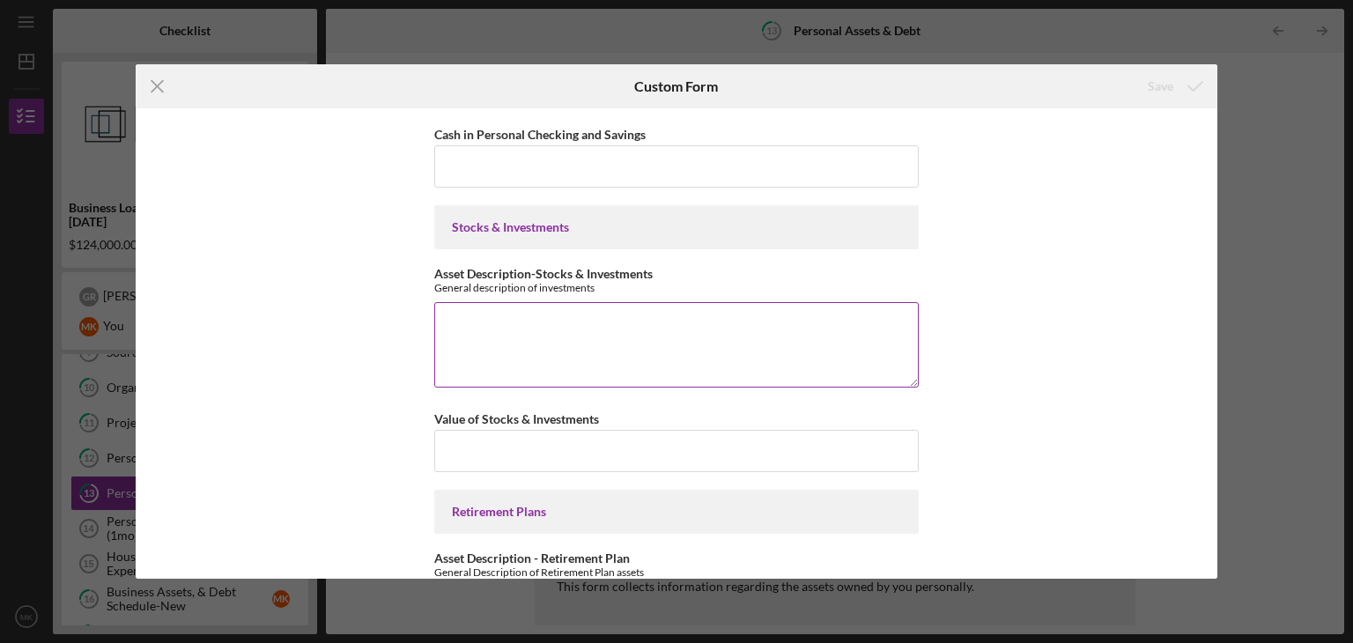
click at [485, 321] on textarea "Asset Description-Stocks & Investments" at bounding box center [676, 344] width 484 height 85
type textarea "7"
click at [440, 322] on textarea "$7,900,000 in stock in EyEs Limited" at bounding box center [676, 344] width 484 height 85
click at [510, 324] on textarea "$7,900,000 in stock in EyEs Limited" at bounding box center [676, 344] width 484 height 85
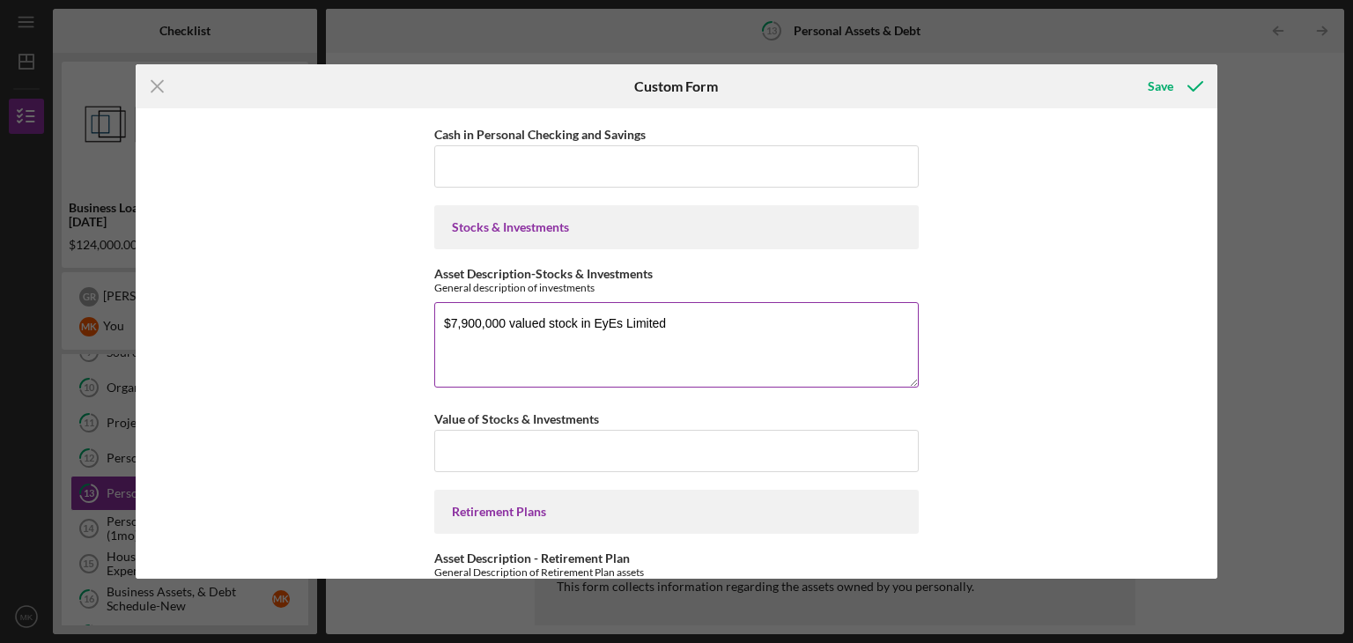
click at [744, 322] on textarea "$7,900,000 valued stock in EyEs Limited" at bounding box center [676, 344] width 484 height 85
drag, startPoint x: 586, startPoint y: 339, endPoint x: 787, endPoint y: 332, distance: 201.0
click at [787, 332] on textarea "$7,900,000 valued stock in EyEs Limited. Whole life insurance policy 400,000, 1…" at bounding box center [676, 344] width 484 height 85
click at [788, 326] on textarea "$7,900,000 valued stock in EyEs Limited. Whole life insurance policy 400,000, 1…" at bounding box center [676, 344] width 484 height 85
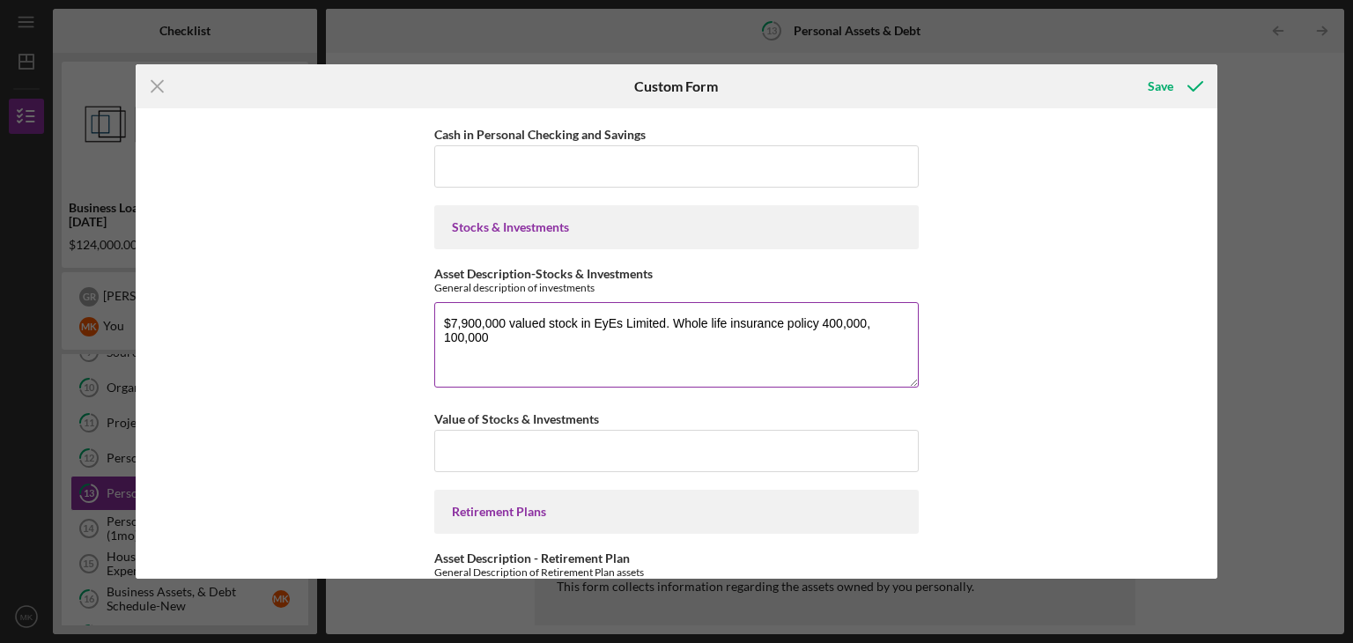
click at [817, 324] on textarea "$7,900,000 valued stock in EyEs Limited. Whole life insurance policy 400,000, 1…" at bounding box center [676, 344] width 484 height 85
click at [898, 322] on textarea "$7,900,000 valued stock in EyEs Limited. Whole life insurance policies of $400,…" at bounding box center [676, 344] width 484 height 85
click at [750, 327] on textarea "$7,900,000 valued stock in EyEs Limited. Whole life insurance policies of $400,…" at bounding box center [676, 344] width 484 height 85
click at [736, 334] on textarea "$7,900,000 valued stock in EyEs Limited. Whole life insurance policies of $400,…" at bounding box center [676, 344] width 484 height 85
click at [573, 319] on textarea "$7,900,000 valued stock in EyEs Limited. Whole life insurance policies of $400,…" at bounding box center [676, 344] width 484 height 85
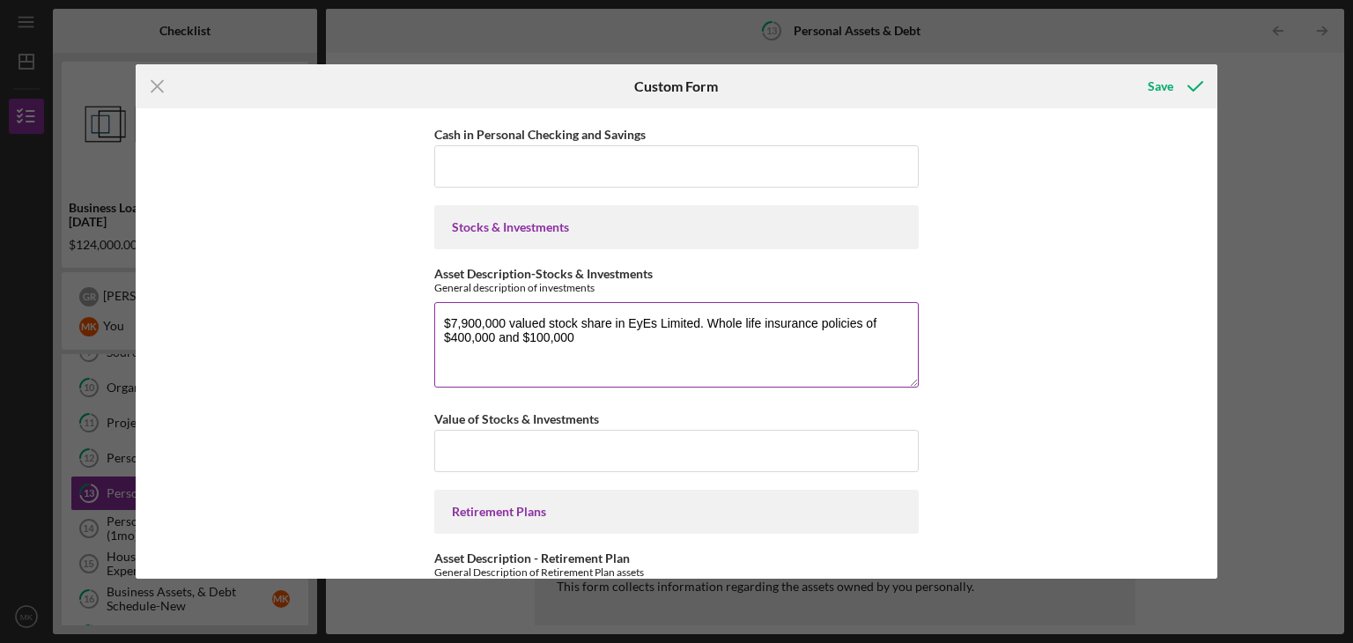
click at [603, 342] on textarea "$7,900,000 valued stock share in EyEs Limited. Whole life insurance policies of…" at bounding box center [676, 344] width 484 height 85
type textarea "$7,900,000 valued stock share in EyEs Limited. Whole life insurance policies of…"
